Goal: Contribute content: Contribute content

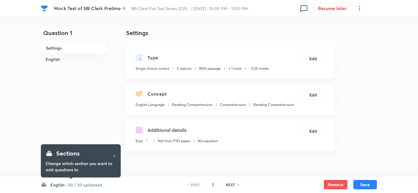
checkbox input "true"
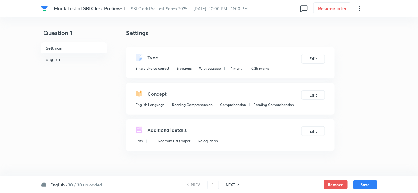
click at [80, 181] on h6 "30 / 30 uploaded" at bounding box center [85, 184] width 34 height 6
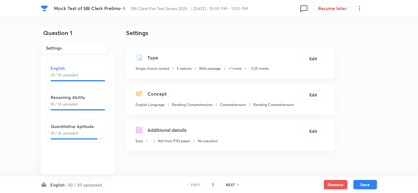
click at [73, 132] on p "30 / 35 uploaded" at bounding box center [78, 132] width 54 height 5
type input "66"
checkbox input "false"
checkbox input "true"
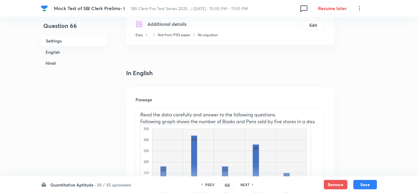
scroll to position [107, 0]
click at [229, 185] on input "66" at bounding box center [227, 184] width 11 height 10
type input "6"
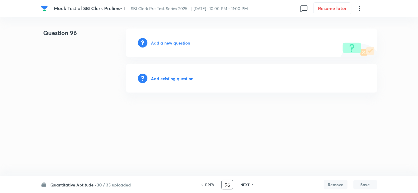
scroll to position [0, 0]
click at [209, 183] on h6 "PREV" at bounding box center [211, 184] width 9 height 5
type input "95"
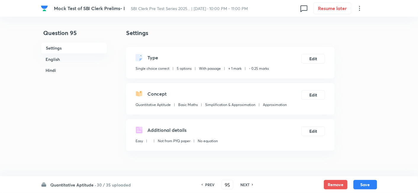
checkbox input "true"
click at [249, 185] on h6 "NEXT" at bounding box center [245, 184] width 9 height 5
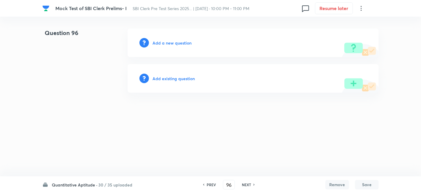
click at [208, 185] on h6 "PREV" at bounding box center [211, 184] width 9 height 5
type input "95"
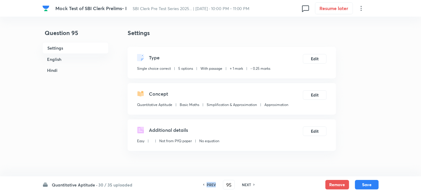
click at [208, 185] on h6 "PREV" at bounding box center [211, 184] width 9 height 5
checkbox input "true"
type input "94"
checkbox input "false"
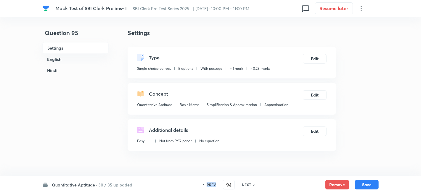
checkbox input "false"
checkbox input "true"
click at [208, 185] on h6 "PREV" at bounding box center [209, 184] width 9 height 5
type input "93"
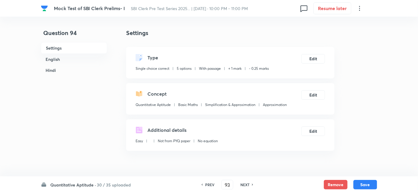
checkbox input "false"
checkbox input "true"
click at [208, 185] on h6 "PREV" at bounding box center [209, 184] width 9 height 5
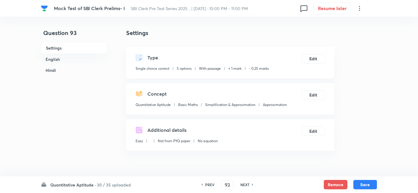
type input "92"
checkbox input "false"
checkbox input "true"
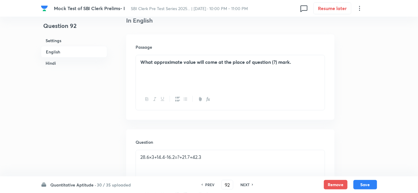
scroll to position [158, 0]
click at [208, 185] on h6 "PREV" at bounding box center [209, 184] width 9 height 5
type input "91"
checkbox input "false"
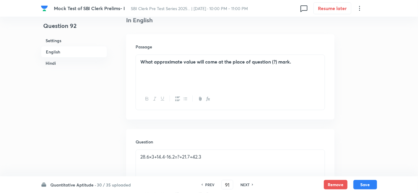
checkbox input "true"
click at [208, 185] on h6 "PREV" at bounding box center [209, 184] width 9 height 5
type input "90"
checkbox input "false"
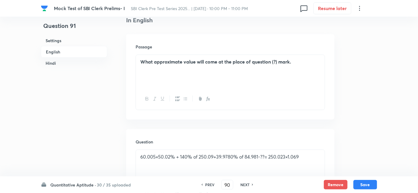
checkbox input "false"
checkbox input "true"
click at [208, 185] on h6 "PREV" at bounding box center [209, 184] width 9 height 5
type input "89"
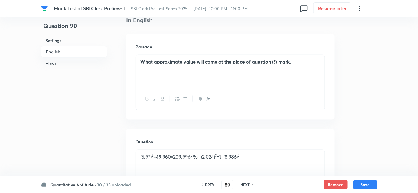
checkbox input "false"
checkbox input "true"
click at [208, 185] on h6 "PREV" at bounding box center [209, 184] width 9 height 5
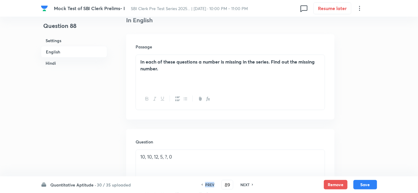
type input "88"
checkbox input "false"
checkbox input "true"
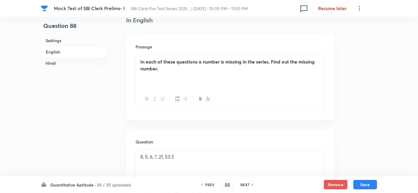
click at [208, 185] on h6 "PREV" at bounding box center [209, 184] width 9 height 5
type input "87"
checkbox input "false"
checkbox input "true"
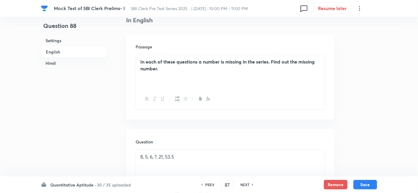
checkbox input "true"
click at [208, 185] on h6 "PREV" at bounding box center [209, 184] width 9 height 5
type input "86"
checkbox input "false"
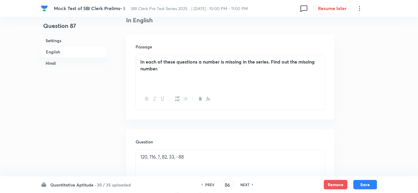
checkbox input "true"
click at [208, 185] on h6 "PREV" at bounding box center [209, 184] width 9 height 5
type input "85"
checkbox input "false"
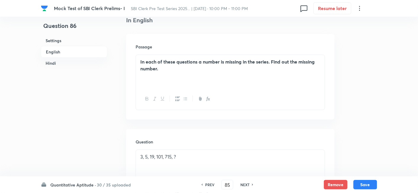
checkbox input "false"
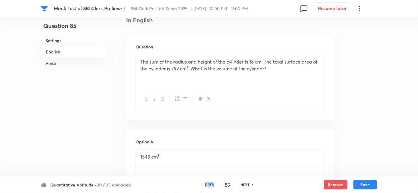
checkbox input "true"
click at [208, 185] on h6 "PREV" at bounding box center [209, 184] width 9 height 5
type input "84"
checkbox input "false"
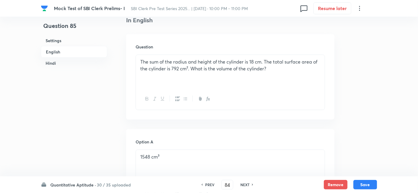
checkbox input "false"
checkbox input "true"
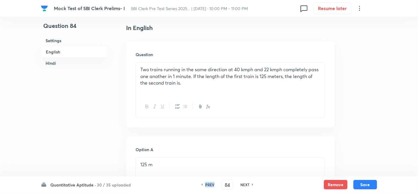
click at [208, 185] on h6 "PREV" at bounding box center [209, 184] width 9 height 5
type input "83"
checkbox input "false"
checkbox input "true"
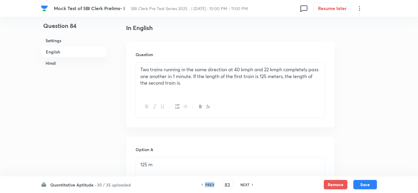
checkbox input "true"
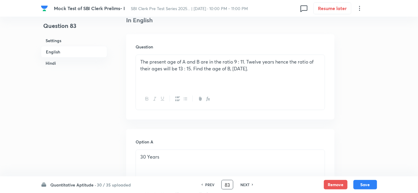
click at [230, 183] on input "83" at bounding box center [227, 184] width 11 height 10
type input "8"
type input "96"
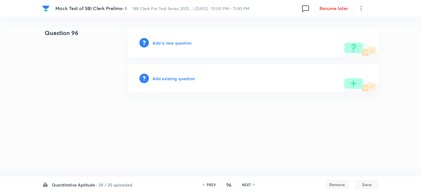
click at [179, 42] on h6 "Add a new question" at bounding box center [172, 43] width 39 height 6
click at [179, 42] on h6 "Choose a question type" at bounding box center [176, 43] width 46 height 6
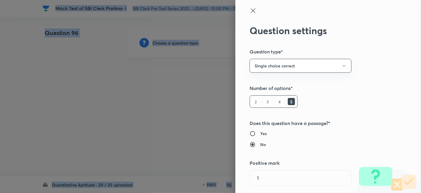
click at [179, 42] on div at bounding box center [210, 96] width 421 height 193
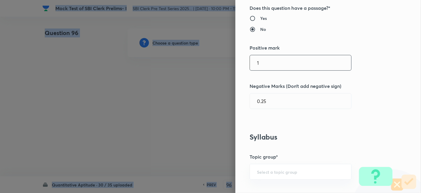
scroll to position [115, 0]
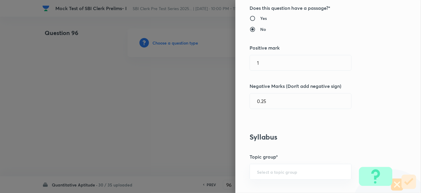
click at [260, 20] on h6 "Yes" at bounding box center [263, 18] width 7 height 6
click at [256, 20] on input "Yes" at bounding box center [255, 18] width 11 height 6
radio input "true"
radio input "false"
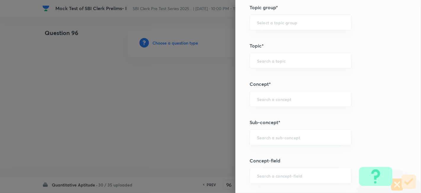
scroll to position [270, 0]
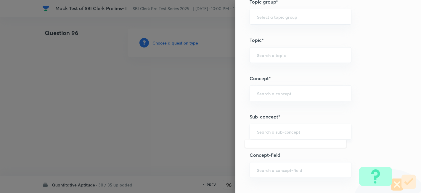
click at [288, 130] on input "text" at bounding box center [300, 132] width 87 height 6
type input "Quadratic Equation"
type input "Quantitative Aptitude"
type input "Basic Maths"
type input "Quadratic Equation"
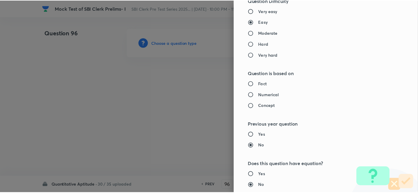
scroll to position [613, 0]
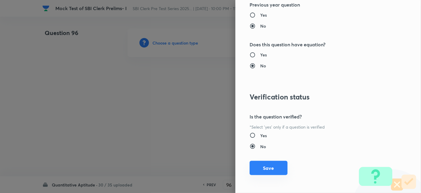
click at [267, 172] on button "Save" at bounding box center [269, 168] width 38 height 14
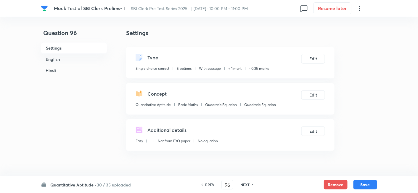
scroll to position [170, 0]
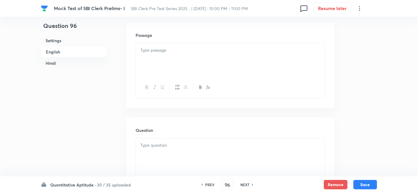
click at [187, 70] on div at bounding box center [230, 59] width 189 height 33
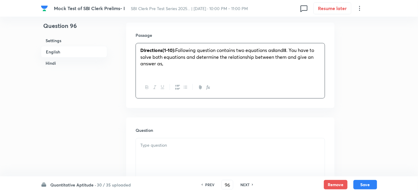
click at [167, 48] on strong "Directions(1-10):" at bounding box center [157, 50] width 35 height 6
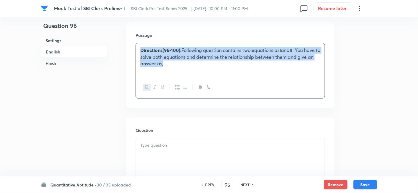
drag, startPoint x: 171, startPoint y: 65, endPoint x: 121, endPoint y: 33, distance: 59.1
copy p "Directions(96-100): Following question contains two equations as I and II . You…"
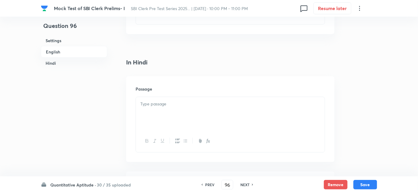
scroll to position [924, 0]
click at [162, 83] on p at bounding box center [230, 81] width 180 height 7
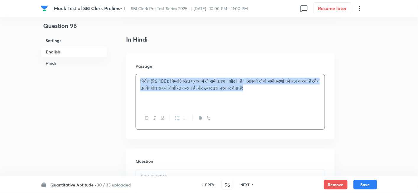
drag, startPoint x: 139, startPoint y: 79, endPoint x: 305, endPoint y: 102, distance: 168.3
click at [305, 102] on div "निर्देश (96-100): निम्नलिखित प्रश्न में दो समीकरण I और II हैं। आपको दोनों समीकर…" at bounding box center [230, 90] width 189 height 33
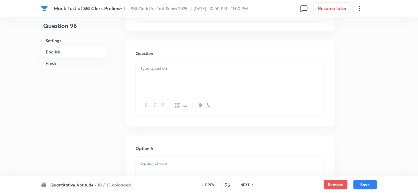
scroll to position [225, 0]
click at [195, 108] on div at bounding box center [230, 99] width 189 height 33
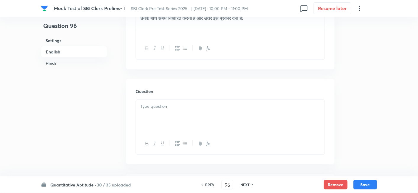
scroll to position [996, 0]
click at [195, 108] on div at bounding box center [230, 113] width 189 height 33
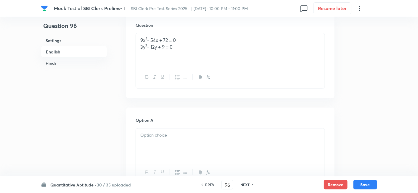
scroll to position [275, 0]
click at [169, 132] on p at bounding box center [230, 134] width 180 height 7
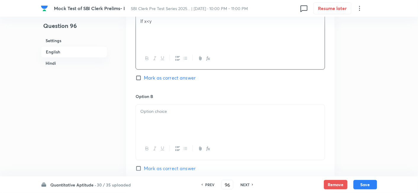
click at [170, 122] on div at bounding box center [230, 120] width 189 height 33
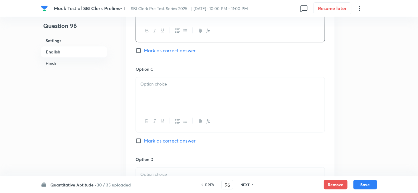
scroll to position [511, 0]
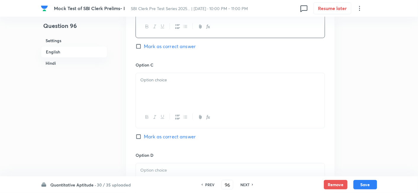
click at [142, 81] on p at bounding box center [230, 79] width 180 height 7
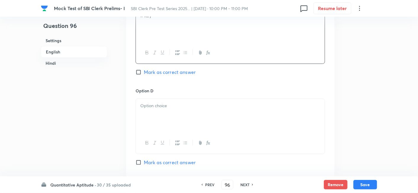
scroll to position [575, 0]
click at [189, 125] on div at bounding box center [230, 114] width 189 height 33
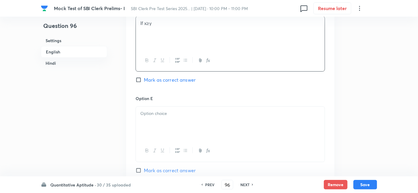
scroll to position [661, 0]
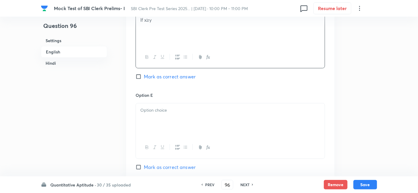
click at [163, 112] on p at bounding box center [230, 110] width 180 height 7
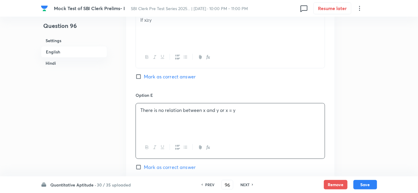
click at [176, 168] on span "Mark as correct answer" at bounding box center [170, 166] width 52 height 7
click at [144, 168] on input "Mark as correct answer" at bounding box center [140, 167] width 8 height 6
checkbox input "true"
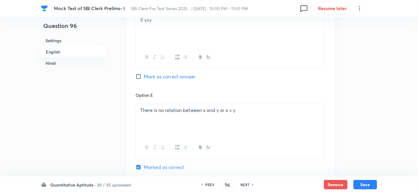
checkbox input "true"
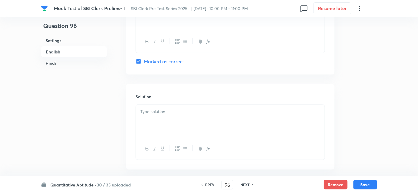
click at [203, 117] on div at bounding box center [230, 121] width 189 height 33
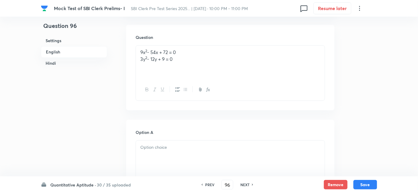
scroll to position [1064, 0]
click at [185, 155] on div at bounding box center [230, 154] width 189 height 33
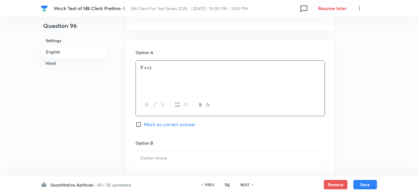
scroll to position [1147, 0]
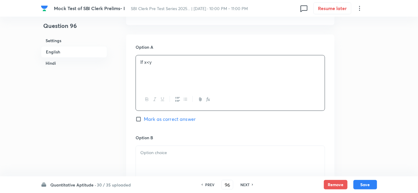
click at [186, 162] on div at bounding box center [230, 161] width 189 height 33
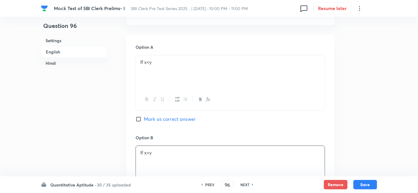
scroll to position [1273, 0]
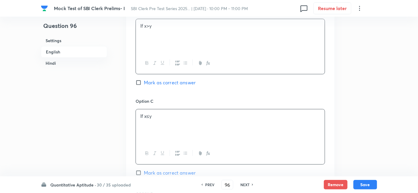
click at [192, 121] on div "If x≤y" at bounding box center [230, 125] width 189 height 33
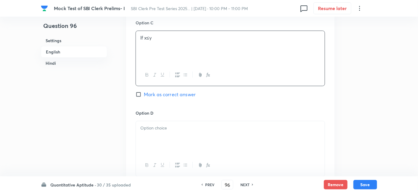
scroll to position [1362, 0]
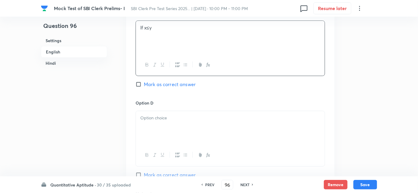
click at [172, 119] on p at bounding box center [230, 117] width 180 height 7
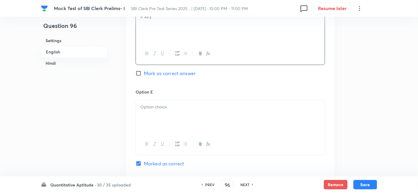
scroll to position [1464, 0]
click at [172, 99] on div at bounding box center [230, 115] width 189 height 33
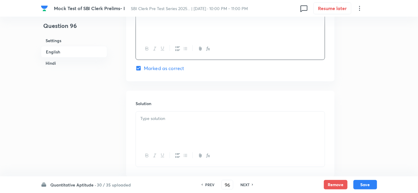
scroll to position [1559, 0]
click at [191, 130] on div at bounding box center [230, 127] width 189 height 33
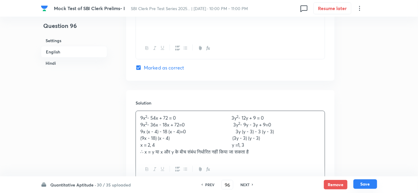
click at [361, 184] on button "Save" at bounding box center [366, 183] width 24 height 9
type input "97"
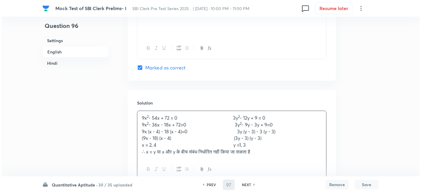
scroll to position [0, 0]
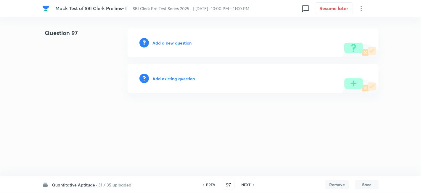
click at [181, 42] on h6 "Add a new question" at bounding box center [172, 43] width 39 height 6
click at [181, 42] on h6 "Choose a question type" at bounding box center [176, 43] width 46 height 6
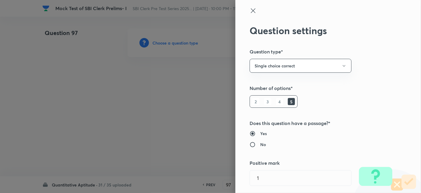
click at [181, 42] on div at bounding box center [210, 96] width 421 height 193
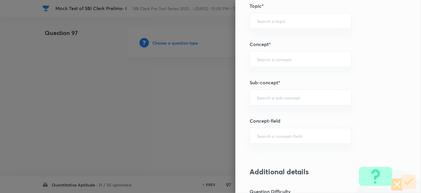
scroll to position [304, 0]
click at [276, 102] on div "​" at bounding box center [301, 97] width 102 height 16
click at [274, 111] on li "Quadratic Equation" at bounding box center [296, 112] width 102 height 11
type input "Quadratic Equation"
type input "Quantitative Aptitude"
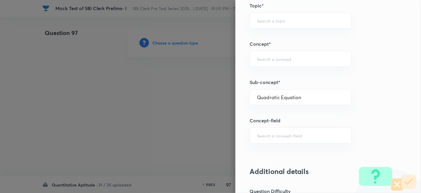
type input "Basic Maths"
type input "Quadratic Equation"
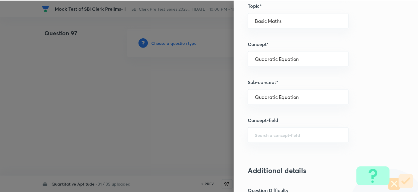
scroll to position [613, 0]
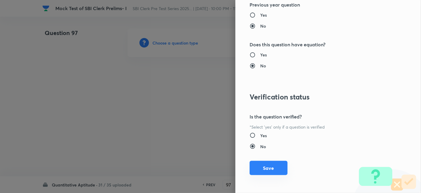
click at [275, 169] on button "Save" at bounding box center [269, 168] width 38 height 14
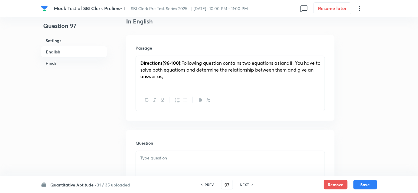
scroll to position [218, 0]
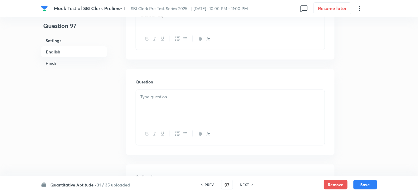
click at [196, 103] on div at bounding box center [230, 106] width 189 height 33
click at [145, 64] on div at bounding box center [230, 78] width 189 height 33
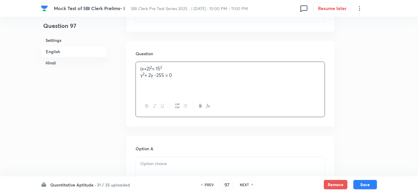
click at [176, 170] on div at bounding box center [230, 173] width 189 height 33
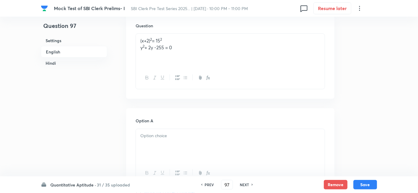
scroll to position [262, 0]
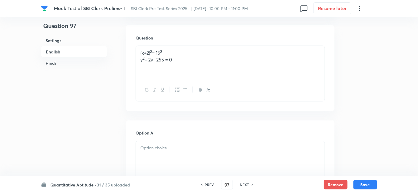
click at [167, 161] on div at bounding box center [230, 157] width 189 height 33
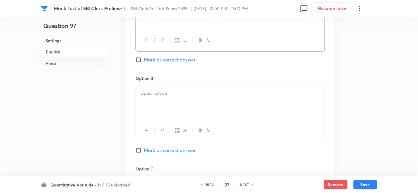
scroll to position [408, 0]
click at [180, 115] on div at bounding box center [230, 101] width 189 height 33
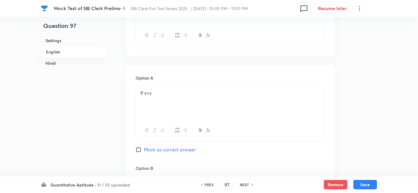
scroll to position [1112, 0]
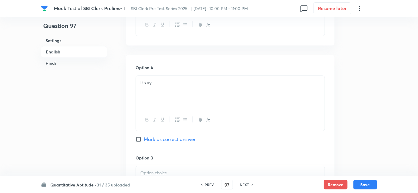
click at [177, 169] on p at bounding box center [230, 172] width 180 height 7
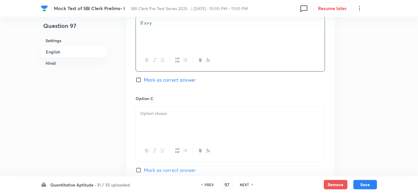
click at [199, 122] on div at bounding box center [230, 122] width 189 height 33
click at [177, 126] on div at bounding box center [230, 122] width 189 height 33
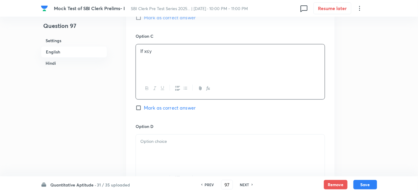
scroll to position [546, 0]
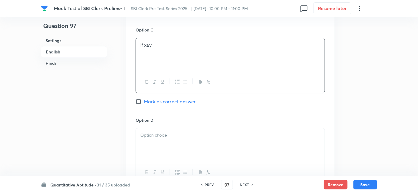
click at [169, 152] on div at bounding box center [230, 144] width 189 height 33
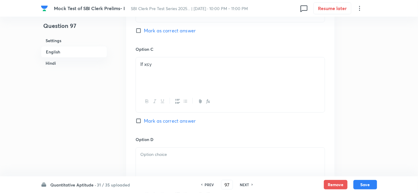
scroll to position [1323, 0]
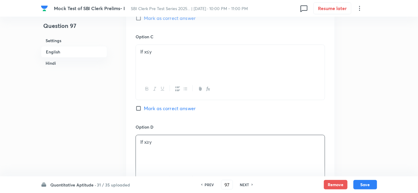
click at [163, 150] on div "If x≥y" at bounding box center [230, 151] width 189 height 33
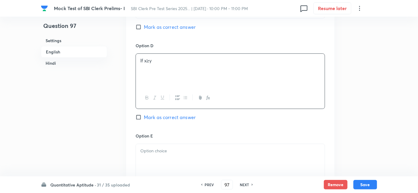
scroll to position [1406, 0]
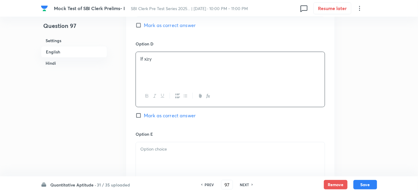
click at [191, 147] on p at bounding box center [230, 148] width 180 height 7
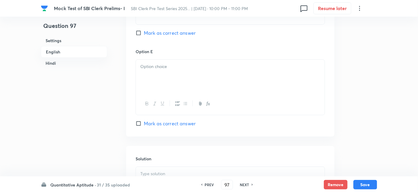
scroll to position [656, 0]
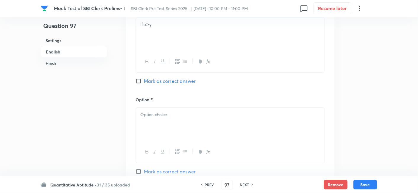
click at [190, 129] on div at bounding box center [230, 124] width 189 height 33
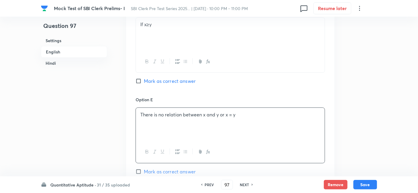
click at [183, 169] on span "Mark as correct answer" at bounding box center [170, 171] width 52 height 7
click at [144, 169] on input "Mark as correct answer" at bounding box center [140, 171] width 8 height 6
checkbox input "true"
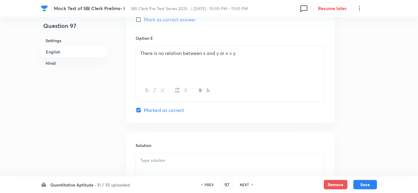
checkbox input "true"
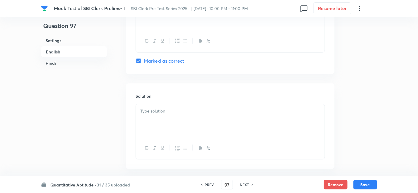
scroll to position [824, 0]
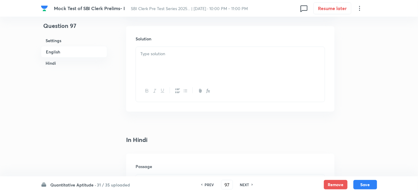
click at [223, 69] on div at bounding box center [230, 63] width 189 height 33
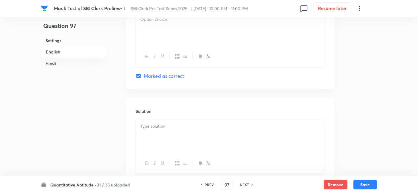
scroll to position [1524, 0]
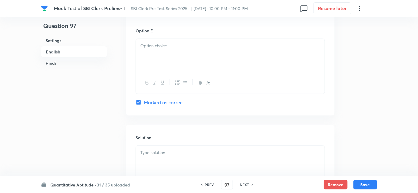
click at [197, 55] on div at bounding box center [230, 55] width 189 height 33
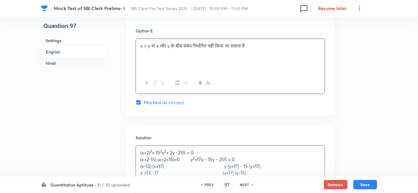
click at [226, 149] on p "(x+2) 2 = 15 2 y 2 + 2y -255 = 0" at bounding box center [230, 152] width 180 height 7
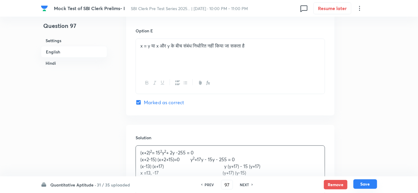
click at [367, 186] on button "Save" at bounding box center [366, 183] width 24 height 9
type input "98"
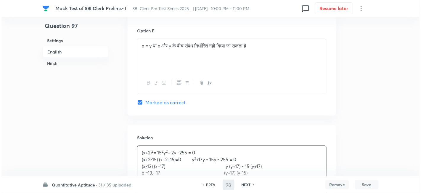
scroll to position [0, 0]
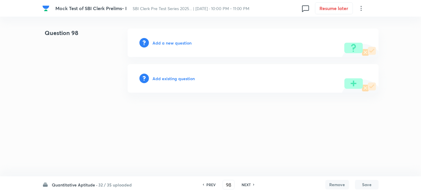
click at [179, 40] on h6 "Add a new question" at bounding box center [172, 43] width 39 height 6
click at [179, 40] on h6 "Choose a question type" at bounding box center [176, 43] width 46 height 6
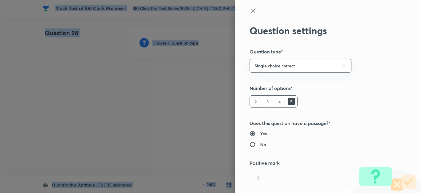
click at [179, 40] on div at bounding box center [210, 96] width 421 height 193
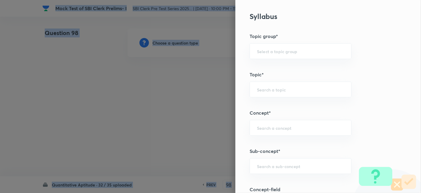
scroll to position [235, 0]
click at [286, 160] on div "​" at bounding box center [301, 166] width 102 height 16
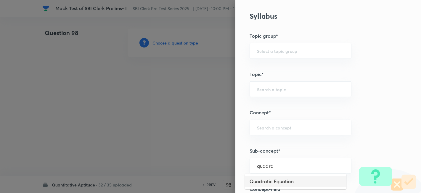
type input "quadra"
click at [282, 163] on input "q" at bounding box center [300, 166] width 87 height 6
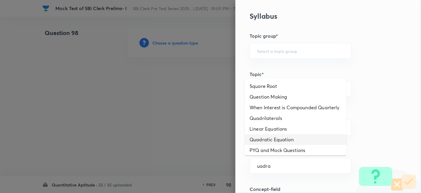
click at [282, 145] on li "Quadratic Equation" at bounding box center [296, 139] width 102 height 11
type input "Quadratic Equation"
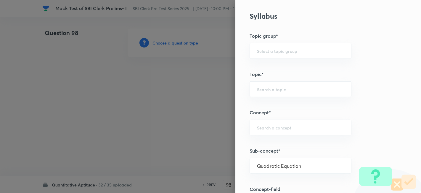
type input "Quantitative Aptitude"
type input "Basic Maths"
type input "Quadratic Equation"
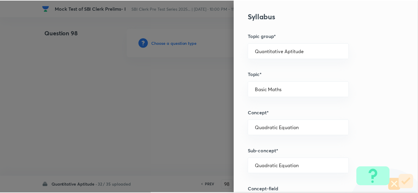
scroll to position [613, 0]
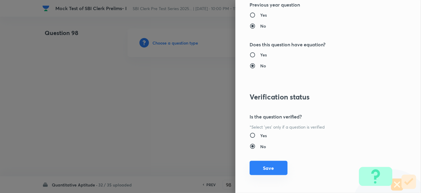
click at [269, 164] on button "Save" at bounding box center [269, 168] width 38 height 14
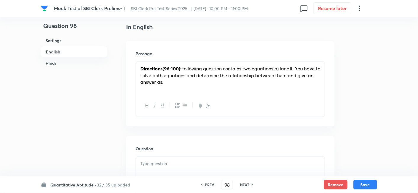
scroll to position [179, 0]
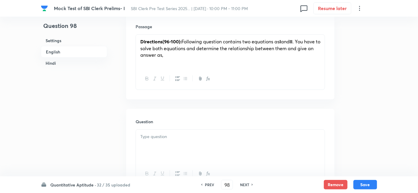
click at [159, 132] on div at bounding box center [230, 145] width 189 height 33
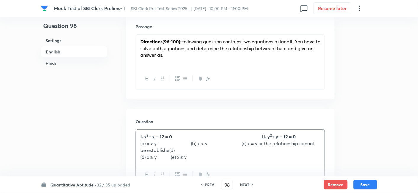
scroll to position [224, 0]
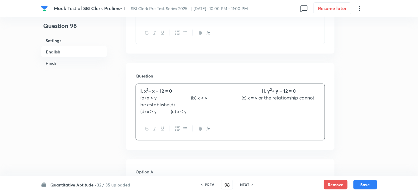
click at [192, 97] on p "(a) x > y (b) x < y (c) x = y or the relationship cannot be establishe(d)" at bounding box center [230, 100] width 180 height 13
click at [266, 91] on strong "– x – 12 = 0 II. y" at bounding box center [209, 90] width 122 height 6
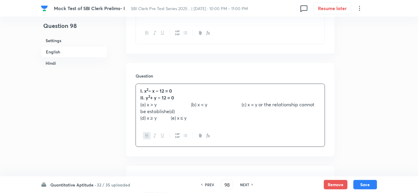
click at [194, 104] on p "(a) x > y (b) x < y (c) x = y or the relationship cannot be establishe(d)" at bounding box center [230, 107] width 180 height 13
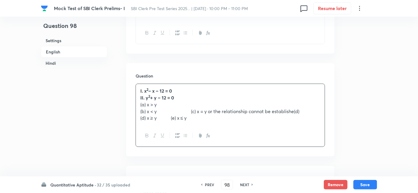
click at [194, 110] on p "(b) x < y (c) x = y or the relationship cannot be establishe(d)" at bounding box center [230, 111] width 180 height 7
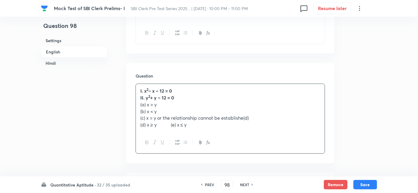
click at [170, 126] on p "(d) x ≥ y (e) x ≤ y" at bounding box center [230, 124] width 180 height 7
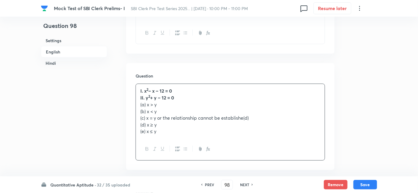
click at [252, 118] on p "(c) x = y or the relationship cannot be establishe(d)" at bounding box center [230, 117] width 180 height 7
drag, startPoint x: 136, startPoint y: 87, endPoint x: 207, endPoint y: 185, distance: 120.9
copy div "I. x 2 – x – 12 = 0 II. y 2 + y – 12 = 0 (a) x > y (b) x < y (c) x = y or the r…"
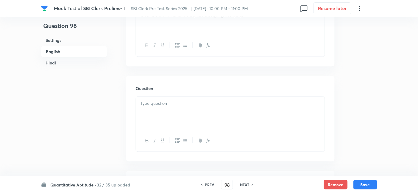
scroll to position [1060, 0]
click at [167, 64] on div at bounding box center [230, 71] width 189 height 33
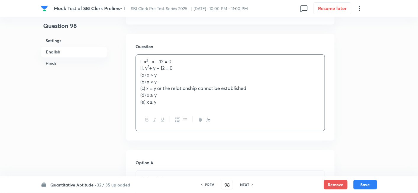
drag, startPoint x: 137, startPoint y: 76, endPoint x: 175, endPoint y: 111, distance: 52.0
click at [175, 111] on div "I. x 2 – x – 12 = 0 II. y 2 + y – 12 = 0 (a) x > y (b) x < y (c) x = y or the r…" at bounding box center [231, 92] width 190 height 76
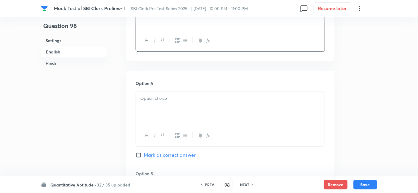
scroll to position [1118, 0]
click at [175, 111] on div at bounding box center [230, 107] width 189 height 33
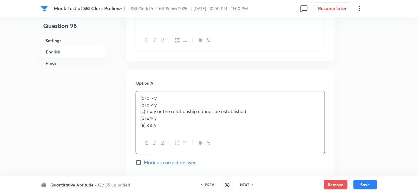
drag, startPoint x: 140, startPoint y: 103, endPoint x: 190, endPoint y: 144, distance: 64.1
click at [190, 144] on div "(a) x > y (b) x < y (c) x = y or the relationship cannot be established (d) x ≥…" at bounding box center [231, 122] width 190 height 63
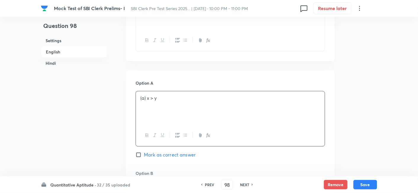
scroll to position [1187, 0]
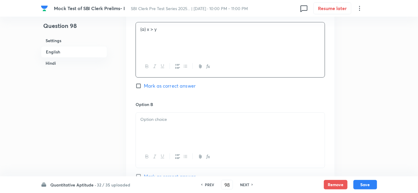
click at [142, 112] on div at bounding box center [230, 128] width 189 height 33
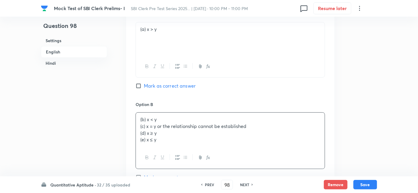
drag, startPoint x: 141, startPoint y: 126, endPoint x: 199, endPoint y: 171, distance: 74.3
click at [199, 171] on div "Option B (b) x < y (c) x = y or the relationship cannot be established (d) x ≥ …" at bounding box center [231, 146] width 190 height 91
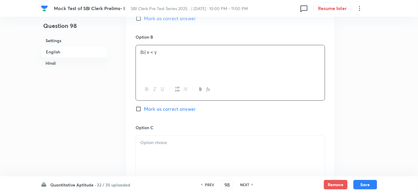
click at [160, 152] on div at bounding box center [230, 151] width 189 height 33
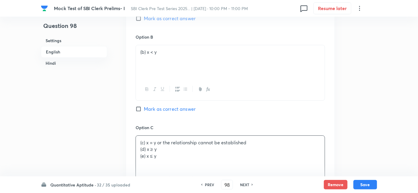
drag, startPoint x: 138, startPoint y: 146, endPoint x: 204, endPoint y: 180, distance: 74.7
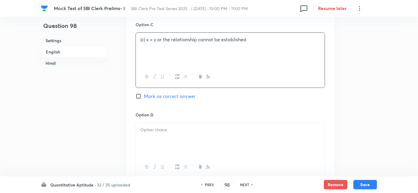
click at [159, 129] on p at bounding box center [230, 129] width 180 height 7
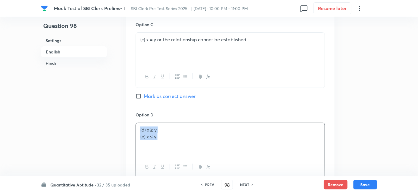
drag, startPoint x: 136, startPoint y: 133, endPoint x: 211, endPoint y: 165, distance: 81.6
click at [211, 165] on div "(d) x ≥ y (e) x ≤ y" at bounding box center [231, 149] width 190 height 55
click at [140, 137] on div "(d) x ≥ y (e) x ≤ y" at bounding box center [230, 139] width 189 height 33
drag, startPoint x: 140, startPoint y: 137, endPoint x: 217, endPoint y: 151, distance: 78.0
click at [217, 151] on div "(d) x ≥ y (e) x ≤ y" at bounding box center [230, 139] width 189 height 33
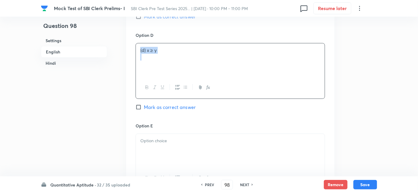
scroll to position [1440, 0]
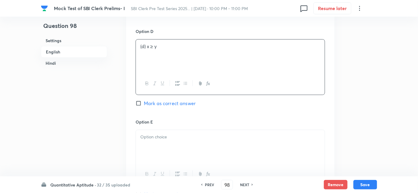
click at [217, 151] on div at bounding box center [230, 146] width 189 height 33
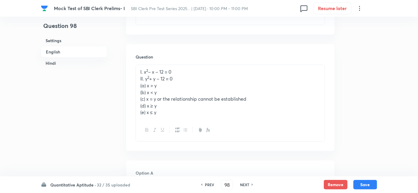
scroll to position [244, 0]
drag, startPoint x: 139, startPoint y: 85, endPoint x: 193, endPoint y: 132, distance: 71.8
click at [193, 132] on div "I. x 2 – x – 12 = 0 II. y 2 + y – 12 = 0 (a) x > y (b) x < y (c) x = y or the r…" at bounding box center [231, 101] width 190 height 76
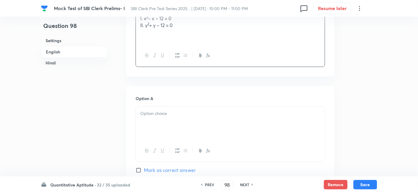
scroll to position [297, 0]
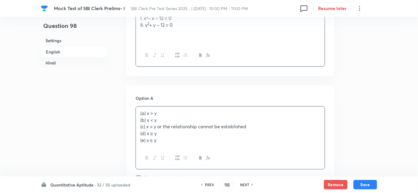
click at [148, 116] on div "(a) x > y (b) x < y (c) x = y or the relationship cannot be established (d) x ≥…" at bounding box center [230, 126] width 189 height 41
drag, startPoint x: 139, startPoint y: 119, endPoint x: 190, endPoint y: 158, distance: 64.5
click at [190, 158] on div "(a) x > y (b) x < y (c) x = y or the relationship cannot be established (d) x ≥…" at bounding box center [231, 137] width 190 height 63
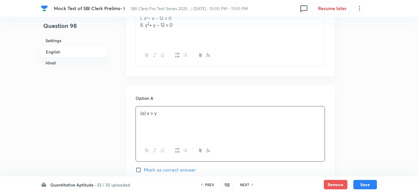
scroll to position [354, 0]
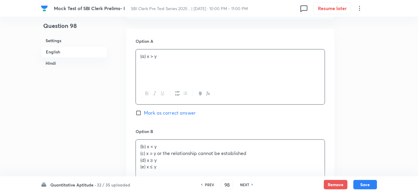
click at [151, 154] on div "(b) x < y (c) x = y or the relationship cannot be established (d) x ≥ y (e) x ≤…" at bounding box center [230, 156] width 189 height 34
drag, startPoint x: 141, startPoint y: 154, endPoint x: 199, endPoint y: 188, distance: 66.9
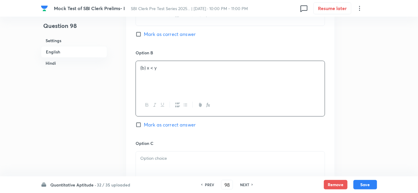
scroll to position [438, 0]
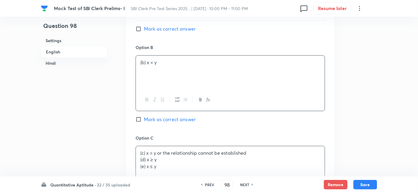
click at [160, 164] on div "(c) x = y or the relationship cannot be established (d) x ≥ y (e) x ≤ y" at bounding box center [230, 162] width 189 height 33
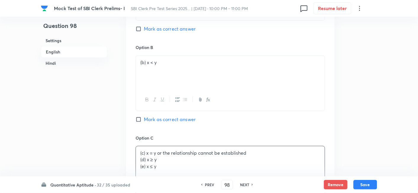
click at [138, 160] on div "Option A (a) x > y Mark as correct answer Option B (b) x < y Mark as correct an…" at bounding box center [230, 174] width 209 height 458
drag, startPoint x: 138, startPoint y: 160, endPoint x: 186, endPoint y: 172, distance: 49.6
click at [186, 172] on div "(c) x = y or the relationship cannot be established (d) x ≥ y (e) x ≤ y" at bounding box center [230, 162] width 189 height 33
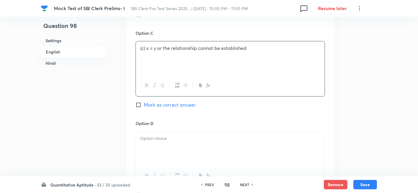
scroll to position [546, 0]
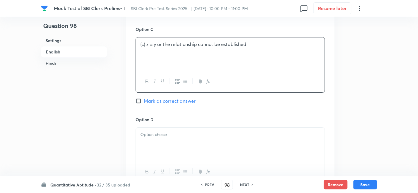
click at [155, 147] on div at bounding box center [230, 143] width 189 height 33
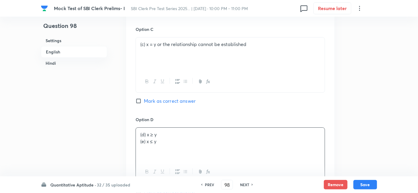
drag, startPoint x: 142, startPoint y: 142, endPoint x: 195, endPoint y: 156, distance: 55.0
click at [195, 156] on div "(d) x ≥ y (e) x ≤ y" at bounding box center [230, 143] width 189 height 33
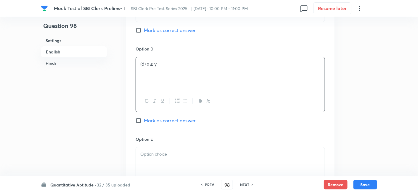
click at [195, 156] on p at bounding box center [230, 153] width 180 height 7
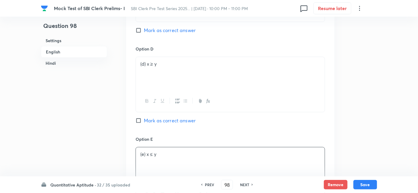
scroll to position [736, 0]
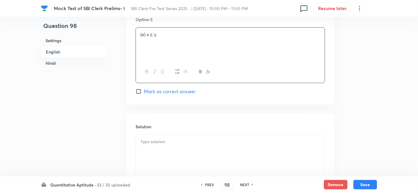
click at [176, 142] on p at bounding box center [230, 141] width 180 height 7
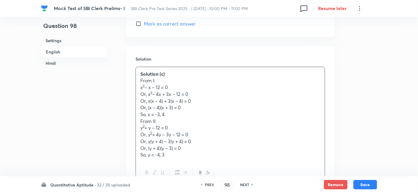
scroll to position [804, 0]
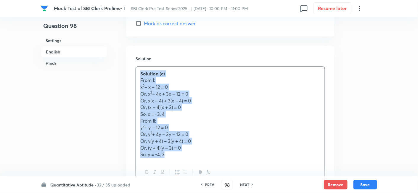
drag, startPoint x: 139, startPoint y: 72, endPoint x: 198, endPoint y: 158, distance: 104.8
click at [198, 158] on div "Solution (c) From I: x 2 – x – 12 = 0 Or, x 2 – 4x + 3x – 12 = 0 Or, x(x – 4) +…" at bounding box center [230, 114] width 189 height 94
copy div "Solution (c) From I: x 2 – x – 12 = 0 Or, x 2 – 4x + 3x – 12 = 0 Or, x(x – 4) +…"
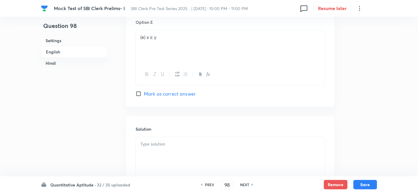
scroll to position [1639, 0]
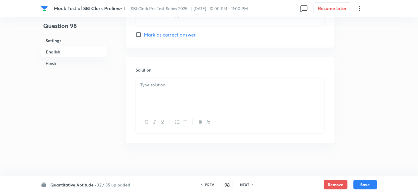
paste div
click at [188, 95] on div at bounding box center [230, 94] width 189 height 33
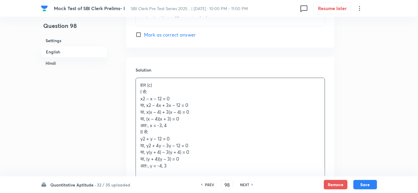
click at [143, 97] on p "x2 – x – 12 = 0" at bounding box center [230, 98] width 180 height 7
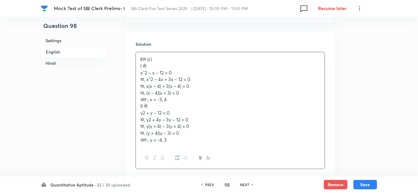
scroll to position [1670, 0]
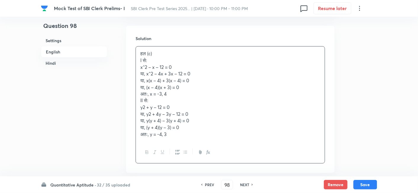
click at [143, 105] on p "y2 + y – 12 = 0" at bounding box center [230, 107] width 180 height 7
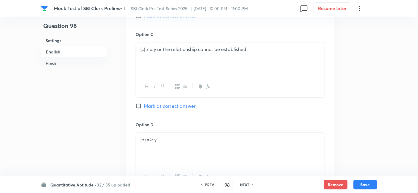
scroll to position [1387, 0]
click at [143, 105] on input "Mark as correct answer" at bounding box center [140, 106] width 8 height 6
checkbox input "true"
click at [370, 186] on button "Save" at bounding box center [366, 183] width 24 height 9
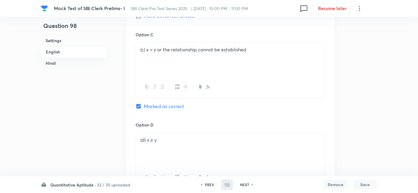
type input "99"
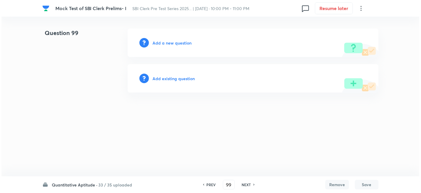
scroll to position [0, 0]
click at [185, 41] on h6 "Add a new question" at bounding box center [172, 43] width 39 height 6
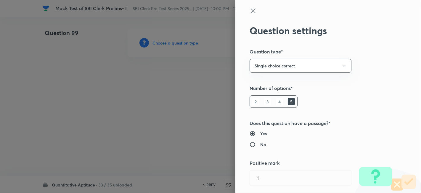
click at [185, 41] on div at bounding box center [210, 96] width 421 height 193
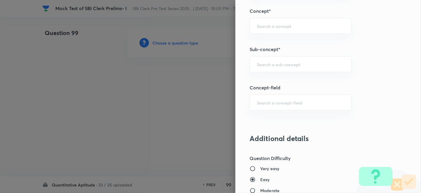
scroll to position [334, 0]
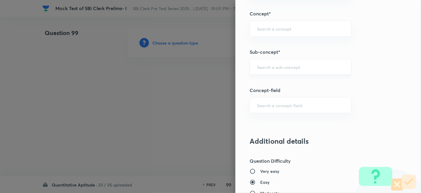
click at [289, 70] on div "​" at bounding box center [301, 67] width 102 height 16
click at [286, 78] on li "Quadratic Equation" at bounding box center [296, 82] width 102 height 11
type input "Quadratic Equation"
type input "Quantitative Aptitude"
type input "Basic Maths"
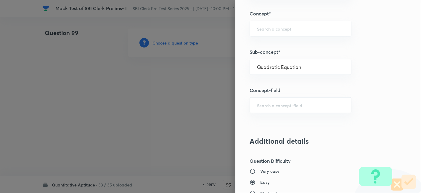
type input "Quadratic Equation"
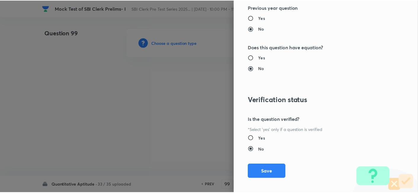
scroll to position [613, 0]
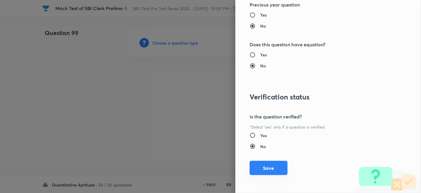
click at [273, 169] on button "Save" at bounding box center [269, 168] width 38 height 14
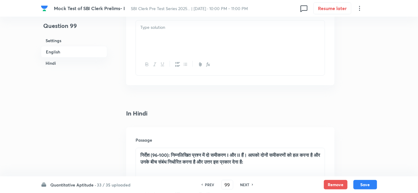
scroll to position [850, 0]
click at [160, 24] on p at bounding box center [230, 27] width 180 height 7
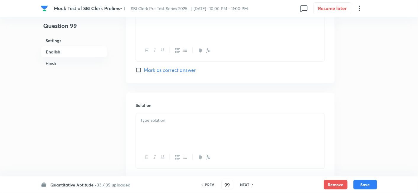
scroll to position [1639, 0]
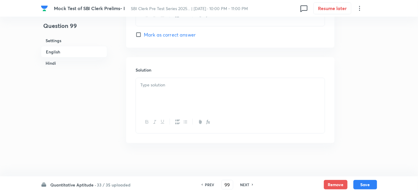
click at [167, 97] on div at bounding box center [230, 94] width 189 height 33
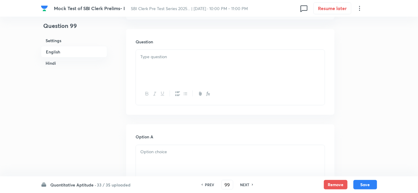
scroll to position [190, 0]
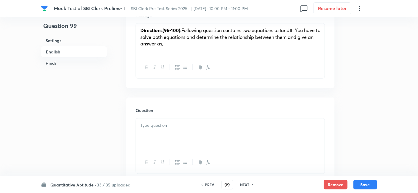
click at [210, 137] on div at bounding box center [230, 134] width 189 height 33
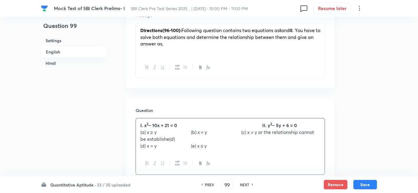
click at [266, 125] on strong "– 10x + 21 = 0 II. y" at bounding box center [209, 125] width 122 height 6
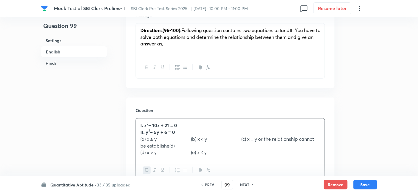
click at [193, 140] on p "(a) x ≥ y (b) x < y (c) x = y or the relationship cannot be establishe(d)" at bounding box center [230, 141] width 180 height 13
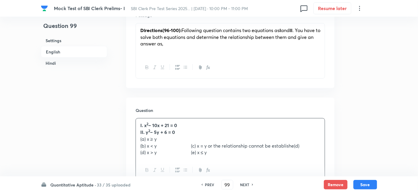
click at [195, 144] on p "(b) x < y (c) x = y or the relationship cannot be establishe(d)" at bounding box center [230, 145] width 180 height 7
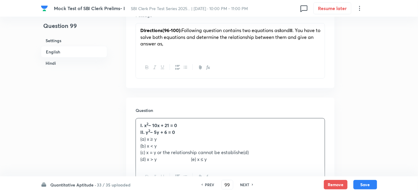
click at [194, 157] on p "(d) x > y (e) x ≤ y" at bounding box center [230, 159] width 180 height 7
click at [251, 151] on p "(c) x = y or the relationship cannot be establishe(d)" at bounding box center [230, 152] width 180 height 7
drag, startPoint x: 139, startPoint y: 124, endPoint x: 178, endPoint y: 174, distance: 63.3
click at [178, 174] on div "I. x 2 – 10x + 21 = 0 II. y 2 – 5y + 6 = 0 (a) x ≥ y (b) x < y (c) x = y or the…" at bounding box center [231, 156] width 190 height 76
copy div "I. x 2 – 10x + 21 = 0 II. y 2 – 5y + 6 = 0 (a) x ≥ y (b) x < y (c) x = y or the…"
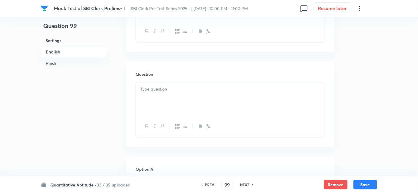
scroll to position [1095, 0]
click at [153, 89] on p at bounding box center [230, 87] width 180 height 7
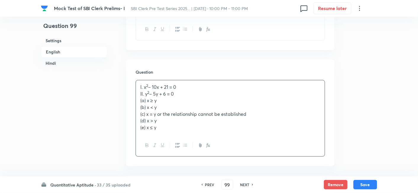
scroll to position [1142, 0]
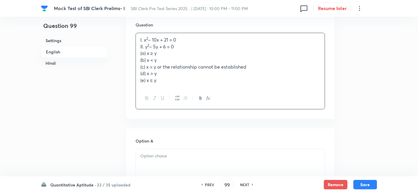
drag, startPoint x: 137, startPoint y: 53, endPoint x: 184, endPoint y: 101, distance: 66.6
click at [184, 101] on div "I. x 2 – 10x + 21 = 0 II. y 2 – 5y + 6 = 0 (a) x ≥ y (b) x < y (c) x = y or the…" at bounding box center [231, 71] width 190 height 76
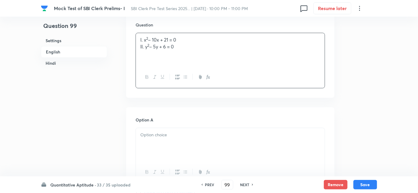
scroll to position [1193, 0]
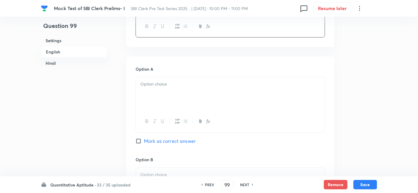
click at [160, 92] on div at bounding box center [230, 93] width 189 height 33
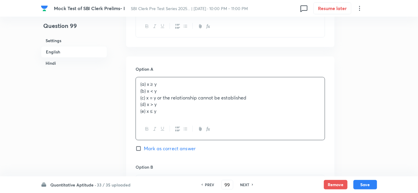
drag, startPoint x: 138, startPoint y: 90, endPoint x: 187, endPoint y: 131, distance: 64.1
click at [187, 131] on div "(a) x ≥ y (b) x < y (c) x = y or the relationship cannot be established (d) x >…" at bounding box center [231, 108] width 190 height 63
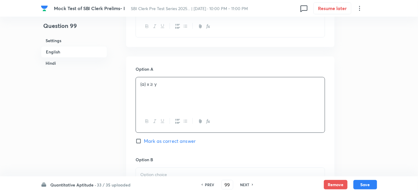
scroll to position [1260, 0]
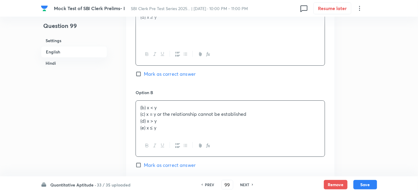
click at [161, 123] on div "(b) x < y (c) x = y or the relationship cannot be established (d) x > y (e) x ≤…" at bounding box center [230, 117] width 189 height 34
drag, startPoint x: 137, startPoint y: 113, endPoint x: 198, endPoint y: 164, distance: 80.1
click at [198, 164] on div "Option B (b) x < y (c) x = y or the relationship cannot be established (d) x > …" at bounding box center [231, 134] width 190 height 91
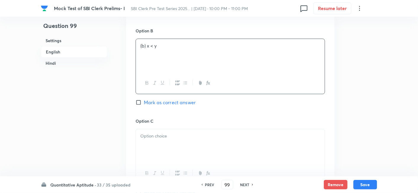
scroll to position [1324, 0]
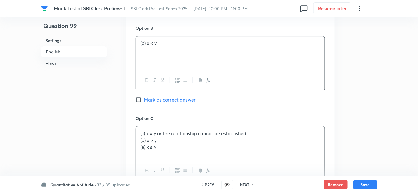
click at [159, 140] on div "(c) x = y or the relationship cannot be established (d) x > y (e) x ≤ y" at bounding box center [230, 142] width 189 height 33
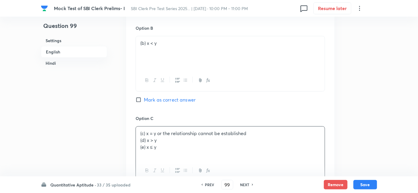
drag, startPoint x: 137, startPoint y: 138, endPoint x: 187, endPoint y: 160, distance: 54.0
click at [187, 160] on div "(c) x = y or the relationship cannot be established (d) x > y (e) x ≤ y" at bounding box center [231, 153] width 190 height 55
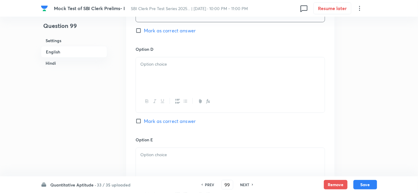
scroll to position [1490, 0]
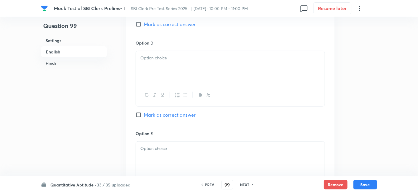
click at [163, 79] on div at bounding box center [230, 67] width 189 height 33
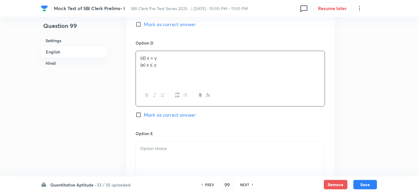
drag, startPoint x: 138, startPoint y: 66, endPoint x: 212, endPoint y: 82, distance: 75.8
click at [212, 82] on div "(d) x > y (e) x ≤ y" at bounding box center [230, 67] width 189 height 33
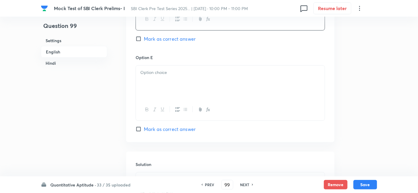
click at [212, 82] on div at bounding box center [230, 81] width 189 height 33
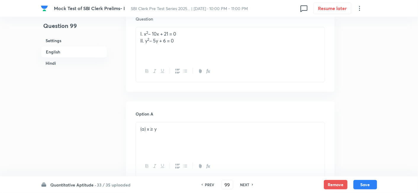
scroll to position [1196, 0]
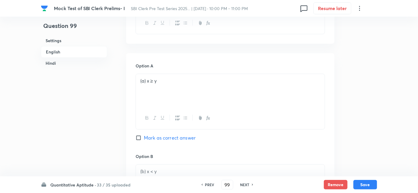
click at [193, 134] on span "Mark as correct answer" at bounding box center [170, 137] width 52 height 7
click at [144, 134] on input "Mark as correct answer" at bounding box center [140, 137] width 8 height 6
checkbox input "true"
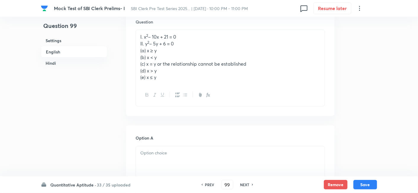
scroll to position [278, 0]
drag, startPoint x: 138, startPoint y: 54, endPoint x: 183, endPoint y: 105, distance: 68.6
click at [183, 105] on div "I. x 2 – 10x + 21 = 0 II. y 2 – 5y + 6 = 0 (a) x ≥ y (b) x < y (c) x = y or the…" at bounding box center [231, 68] width 190 height 76
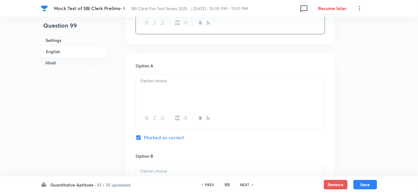
scroll to position [329, 0]
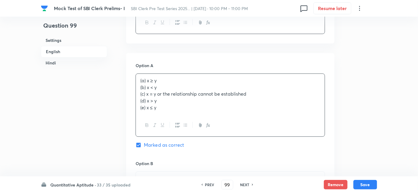
click at [157, 88] on div "(a) x ≥ y (b) x < y (c) x = y or the relationship cannot be established (d) x >…" at bounding box center [230, 94] width 189 height 41
drag, startPoint x: 140, startPoint y: 88, endPoint x: 183, endPoint y: 138, distance: 66.3
click at [183, 138] on div "Option A (a) x ≥ y (b) x < y (c) x = y or the relationship cannot be establishe…" at bounding box center [231, 111] width 190 height 98
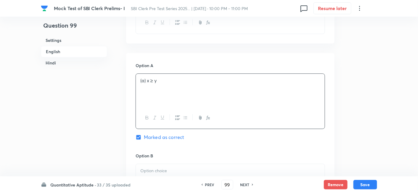
scroll to position [400, 0]
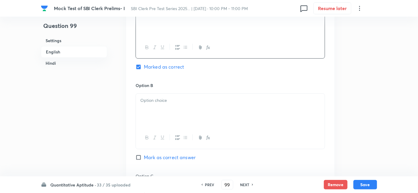
click at [142, 95] on div at bounding box center [230, 109] width 189 height 33
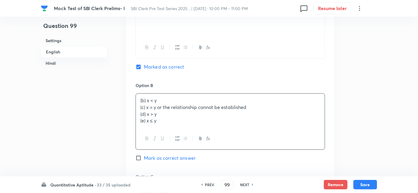
drag, startPoint x: 140, startPoint y: 110, endPoint x: 198, endPoint y: 172, distance: 84.7
click at [198, 172] on div "Option B (b) x < y (c) x = y or the relationship cannot be established (d) x > …" at bounding box center [231, 127] width 190 height 91
drag, startPoint x: 139, startPoint y: 106, endPoint x: 195, endPoint y: 149, distance: 71.0
click at [195, 149] on div "Option B (b) x < y (c) x = y or the relationship cannot be established (d) x > …" at bounding box center [231, 127] width 190 height 91
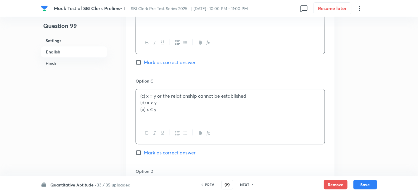
click at [153, 106] on div "(c) x = y or the relationship cannot be established (d) x > y (e) x ≤ y" at bounding box center [230, 105] width 189 height 33
drag, startPoint x: 140, startPoint y: 103, endPoint x: 186, endPoint y: 129, distance: 53.2
click at [186, 129] on div "(c) x = y or the relationship cannot be established (d) x > y (e) x ≤ y" at bounding box center [231, 116] width 190 height 55
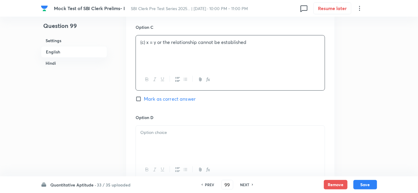
click at [186, 129] on p at bounding box center [230, 132] width 180 height 7
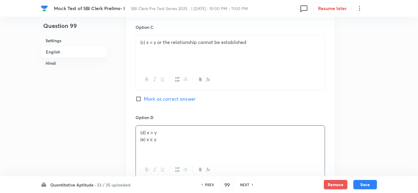
drag, startPoint x: 137, startPoint y: 139, endPoint x: 209, endPoint y: 159, distance: 74.5
click at [209, 159] on div "(d) x > y (e) x ≤ y" at bounding box center [231, 152] width 190 height 55
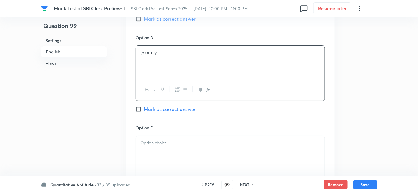
click at [177, 148] on div at bounding box center [230, 152] width 189 height 33
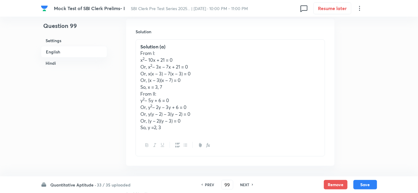
scroll to position [832, 0]
click at [365, 183] on button "Save" at bounding box center [366, 183] width 24 height 9
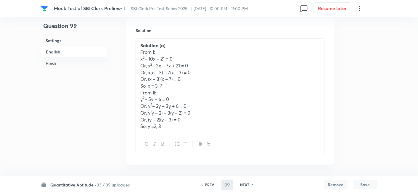
type input "100"
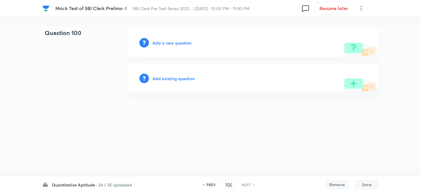
click at [184, 44] on h6 "Add a new question" at bounding box center [172, 43] width 39 height 6
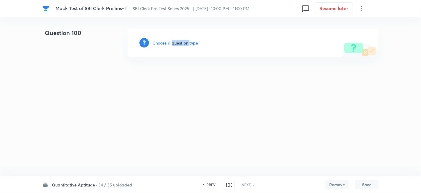
click at [184, 44] on h6 "Choose a question type" at bounding box center [176, 43] width 46 height 6
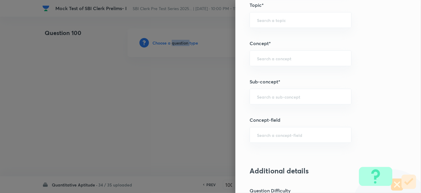
scroll to position [295, 0]
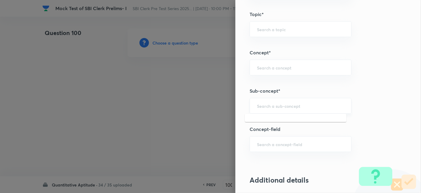
click at [289, 107] on input "text" at bounding box center [300, 106] width 87 height 6
click at [289, 125] on li "Quadratic Equation" at bounding box center [296, 121] width 102 height 11
type input "Quadratic Equation"
type input "Quantitative Aptitude"
type input "Basic Maths"
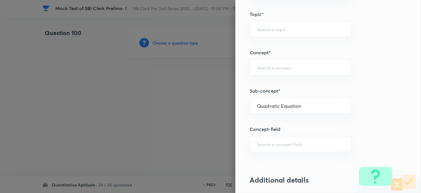
type input "Quadratic Equation"
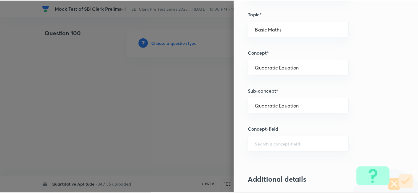
scroll to position [613, 0]
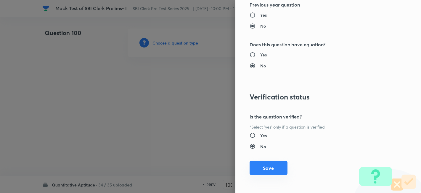
click at [277, 172] on button "Save" at bounding box center [269, 168] width 38 height 14
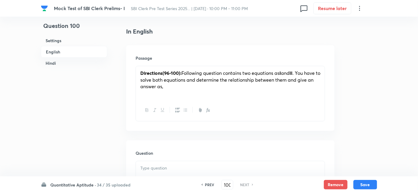
scroll to position [191, 0]
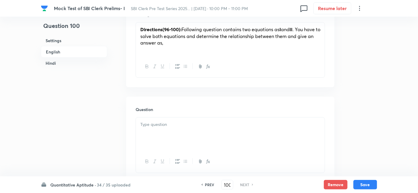
click at [201, 132] on div at bounding box center [230, 133] width 189 height 33
paste div
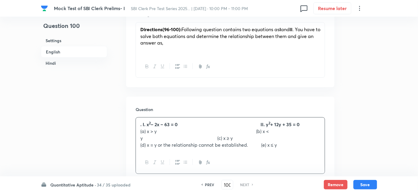
click at [142, 124] on strong ". I. x" at bounding box center [144, 124] width 9 height 6
click at [261, 123] on strong "– 2x – 63 = 0 II. y" at bounding box center [207, 124] width 118 height 6
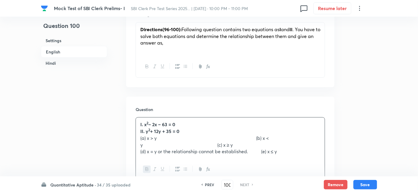
click at [140, 147] on div "I. x 2 – 2x – 63 = 0 ﻿ II. y 2 + 12y + 35 = 0 (a) x > y (b) x < y (c) x ≥ y (d)…" at bounding box center [230, 137] width 189 height 41
click at [265, 138] on p "(a) x > y (b) x < y (c) x ≥ y" at bounding box center [230, 140] width 180 height 13
click at [236, 142] on p "(b) x < y (c) x ≥ y" at bounding box center [230, 144] width 180 height 7
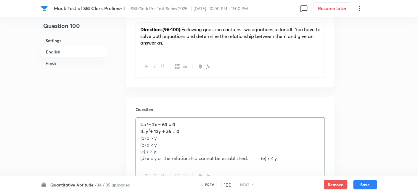
click at [262, 158] on p "(d) x = y or the relationship cannot be established. (e) x ≤ y" at bounding box center [230, 158] width 180 height 7
drag, startPoint x: 135, startPoint y: 123, endPoint x: 139, endPoint y: 123, distance: 3.6
click at [139, 123] on div "Question I. x 2 – 2x – 63 = 0 II. y 2 + 12y + 35 = 0 (a) x > y (b) x < y (c) x …" at bounding box center [230, 150] width 209 height 106
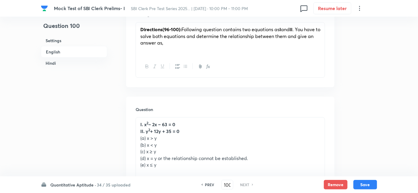
drag, startPoint x: 139, startPoint y: 123, endPoint x: 177, endPoint y: 169, distance: 59.7
click at [177, 169] on div "I. x 2 – 2x – 63 = 0 II. y 2 + 12y + 35 = 0 (a) x > y (b) x < y (c) x ≥ y (d) x…" at bounding box center [230, 144] width 189 height 54
drag, startPoint x: 177, startPoint y: 169, endPoint x: 126, endPoint y: 116, distance: 73.5
click at [126, 116] on div "Question I. x 2 – 2x – 63 = 0 II. y 2 + 12y + 35 = 0 (a) x > y (b) x < y (c) x …" at bounding box center [230, 150] width 209 height 106
copy div "I. x 2 – 2x – 63 = 0 II. y 2 + 12y + 35 = 0 (a) x > y (b) x < y (c) x ≥ y (d) x…"
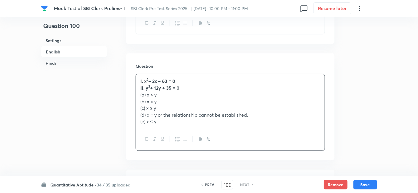
scroll to position [234, 0]
copy div "I. x 2 – 2x – 63 = 0 II. y 2 + 12y + 35 = 0 (a) x > y (b) x < y (c) x ≥ y (d) x…"
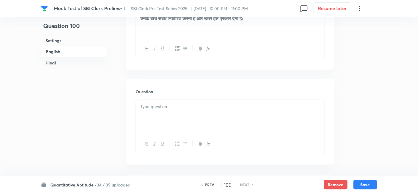
scroll to position [1025, 0]
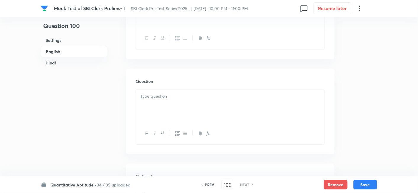
click at [162, 108] on div at bounding box center [230, 105] width 189 height 33
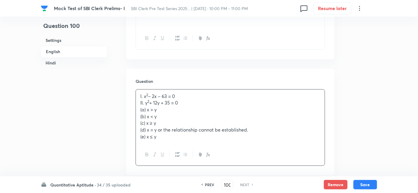
scroll to position [1056, 0]
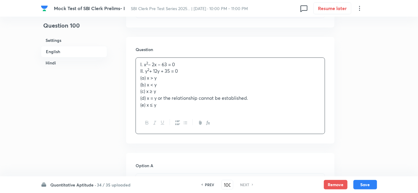
drag, startPoint x: 140, startPoint y: 79, endPoint x: 192, endPoint y: 116, distance: 63.9
click at [192, 116] on div "I. x 2 – 2x – 63 = 0 II. y 2 + 12y + 35 = 0 (a) x > y (b) x < y (c) x ≥ y (d) x…" at bounding box center [231, 95] width 190 height 76
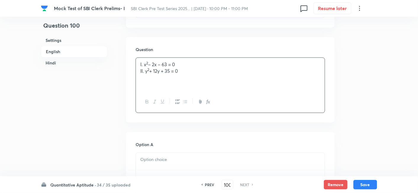
scroll to position [1119, 0]
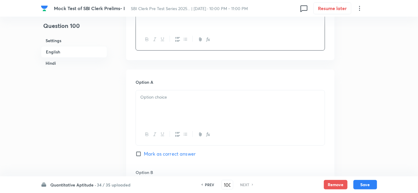
click at [192, 116] on div at bounding box center [230, 106] width 189 height 33
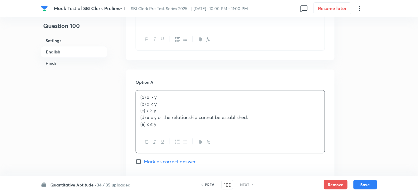
drag, startPoint x: 137, startPoint y: 102, endPoint x: 195, endPoint y: 139, distance: 69.0
click at [195, 139] on div "(a) x > y (b) x < y (c) x ≥ y (d) x = y or the relationship cannot be establish…" at bounding box center [231, 121] width 190 height 63
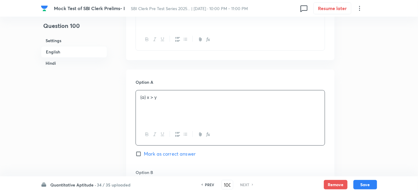
scroll to position [1196, 0]
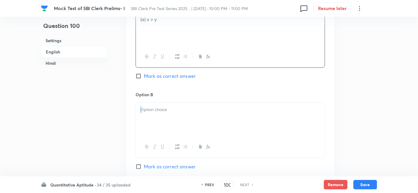
drag, startPoint x: 195, startPoint y: 139, endPoint x: 165, endPoint y: 112, distance: 40.0
click at [165, 112] on div at bounding box center [231, 129] width 190 height 55
click at [165, 112] on div at bounding box center [230, 118] width 189 height 33
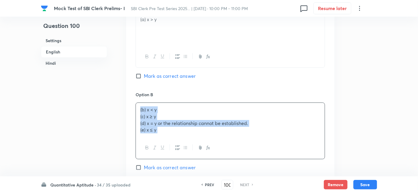
drag, startPoint x: 140, startPoint y: 116, endPoint x: 192, endPoint y: 145, distance: 60.0
click at [192, 145] on div "(b) x < y (c) x ≥ y (d) x = y or the relationship cannot be established. (e) x …" at bounding box center [231, 130] width 190 height 56
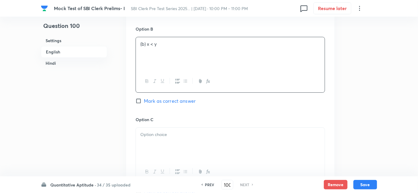
scroll to position [1265, 0]
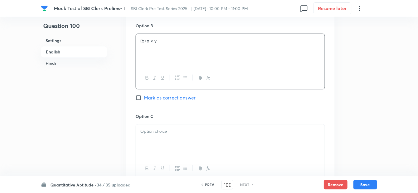
click at [192, 145] on div at bounding box center [230, 140] width 189 height 33
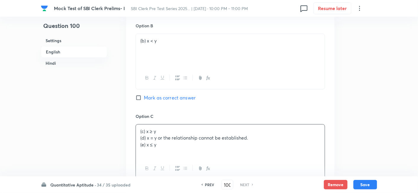
drag, startPoint x: 138, startPoint y: 137, endPoint x: 204, endPoint y: 164, distance: 71.1
click at [204, 164] on div "(c) x ≥ y (d) x = y or the relationship cannot be established. (e) x ≤ y" at bounding box center [231, 151] width 190 height 55
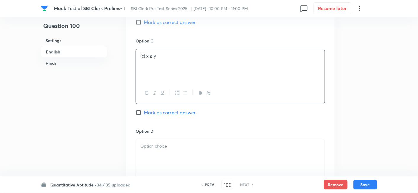
scroll to position [1341, 0]
click at [173, 156] on div at bounding box center [230, 155] width 189 height 33
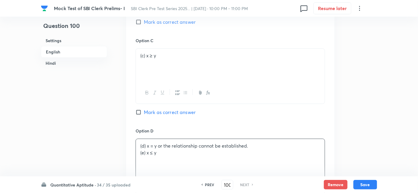
drag, startPoint x: 139, startPoint y: 150, endPoint x: 201, endPoint y: 164, distance: 63.7
click at [201, 164] on div "(d) x = y or the relationship cannot be established. (e) x ≤ y" at bounding box center [230, 155] width 189 height 33
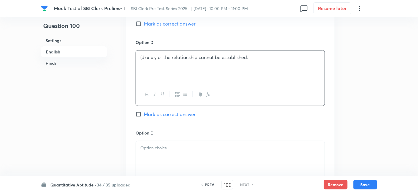
click at [201, 164] on div at bounding box center [230, 157] width 189 height 33
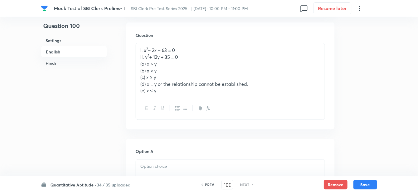
scroll to position [265, 0]
drag, startPoint x: 139, startPoint y: 64, endPoint x: 190, endPoint y: 115, distance: 71.8
click at [190, 115] on div "I. x 2 – 2x – 63 = 0 II. y 2 + 12y + 35 = 0 (a) x > y (b) x < y (c) x ≥ y (d) x…" at bounding box center [231, 81] width 190 height 76
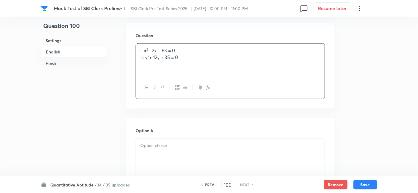
scroll to position [330, 0]
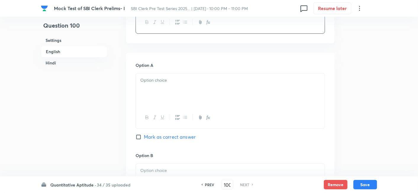
click at [147, 85] on div at bounding box center [230, 89] width 189 height 33
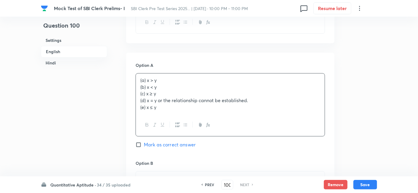
drag, startPoint x: 139, startPoint y: 86, endPoint x: 197, endPoint y: 136, distance: 76.3
click at [197, 136] on div "Option A (a) x > y (b) x < y (c) x ≥ y (d) x = y or the relationship cannot be …" at bounding box center [231, 111] width 190 height 98
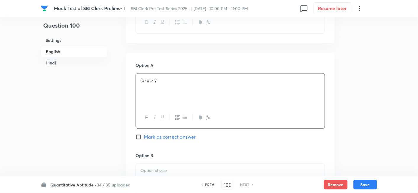
scroll to position [403, 0]
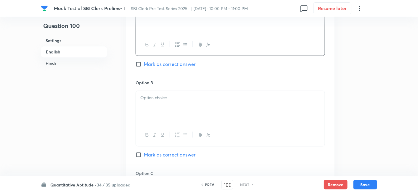
click at [155, 91] on div at bounding box center [230, 107] width 189 height 33
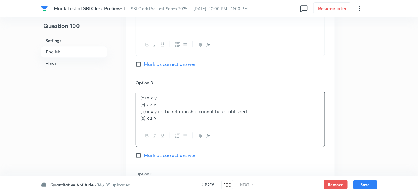
drag, startPoint x: 138, startPoint y: 105, endPoint x: 184, endPoint y: 139, distance: 57.2
click at [184, 139] on div "(b) x < y (c) x ≥ y (d) x = y or the relationship cannot be established. (e) x …" at bounding box center [231, 118] width 190 height 56
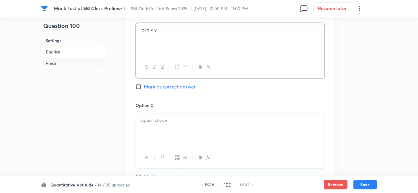
scroll to position [475, 0]
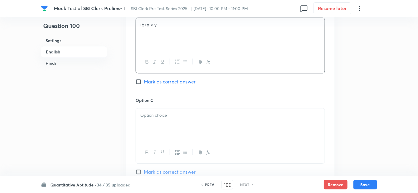
click at [147, 119] on div at bounding box center [230, 124] width 189 height 33
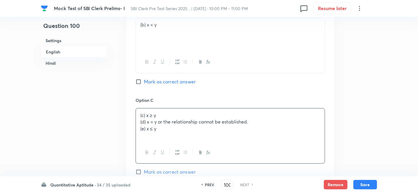
drag, startPoint x: 136, startPoint y: 122, endPoint x: 191, endPoint y: 150, distance: 62.1
click at [191, 150] on div "(c) x ≥ y (d) x = y or the relationship cannot be established. (e) x ≤ y" at bounding box center [231, 135] width 190 height 55
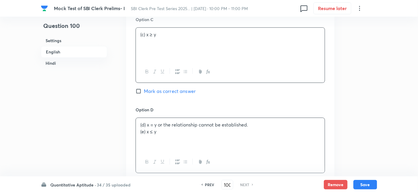
click at [159, 129] on div "(d) x = y or the relationship cannot be established. (e) x ≤ y" at bounding box center [230, 134] width 189 height 33
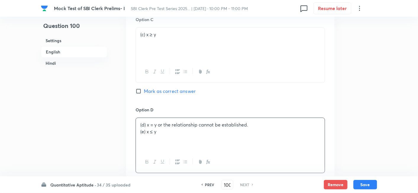
drag, startPoint x: 139, startPoint y: 129, endPoint x: 206, endPoint y: 147, distance: 69.3
click at [206, 147] on div "(d) x = y or the relationship cannot be established. (e) x ≤ y" at bounding box center [230, 134] width 189 height 33
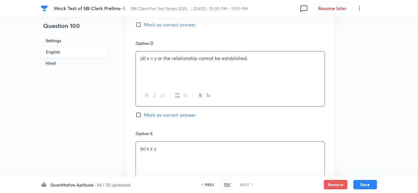
click at [206, 147] on p "(e) x ≤ y" at bounding box center [230, 148] width 180 height 7
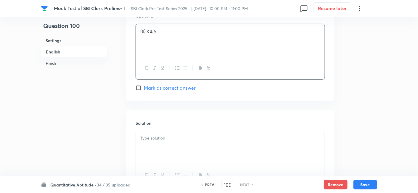
scroll to position [740, 0]
click at [224, 150] on div at bounding box center [230, 146] width 189 height 33
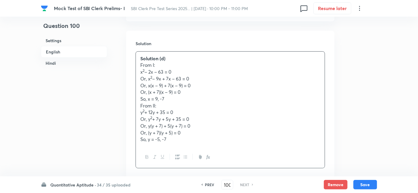
scroll to position [825, 0]
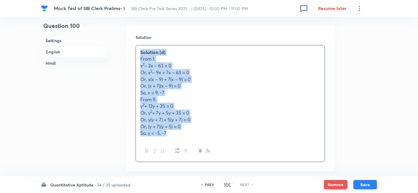
drag, startPoint x: 137, startPoint y: 49, endPoint x: 206, endPoint y: 152, distance: 122.8
click at [206, 152] on div "Solution (d) From I: x 2 – 2x – 63 = 0 Or, x 2 – 9x + 7x – 63 = 0 Or, x(x – 9) …" at bounding box center [231, 103] width 190 height 117
copy div "Solution (d) From I: x 2 – 2x – 63 = 0 Or, x 2 – 9x + 7x – 63 = 0 Or, x(x – 9) …"
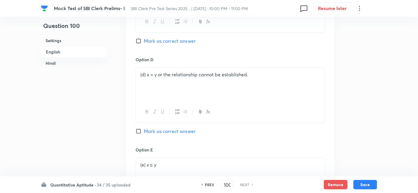
scroll to position [605, 0]
click at [184, 130] on span "Mark as correct answer" at bounding box center [170, 131] width 52 height 7
click at [144, 130] on input "Mark as correct answer" at bounding box center [140, 132] width 8 height 6
checkbox input "true"
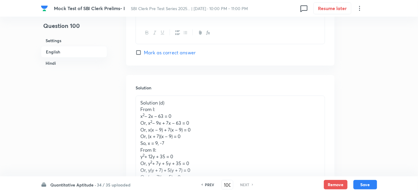
checkbox input "true"
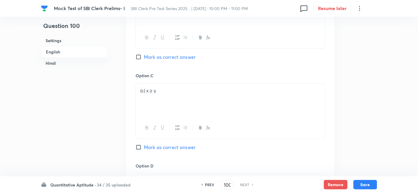
scroll to position [1639, 0]
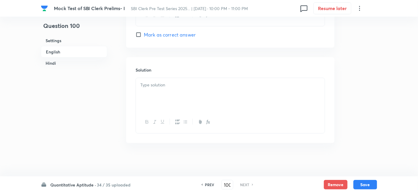
click at [168, 100] on div at bounding box center [230, 94] width 189 height 33
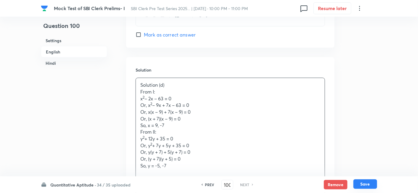
click at [363, 185] on button "Save" at bounding box center [366, 183] width 24 height 9
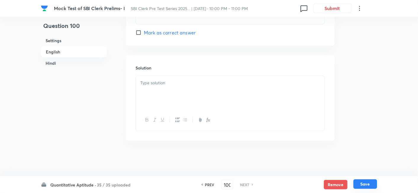
checkbox input "false"
checkbox input "true"
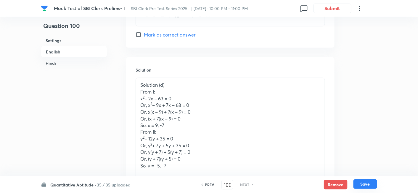
click at [363, 185] on button "Save" at bounding box center [366, 183] width 24 height 9
checkbox input "false"
checkbox input "true"
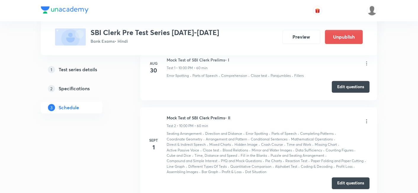
scroll to position [301, 0]
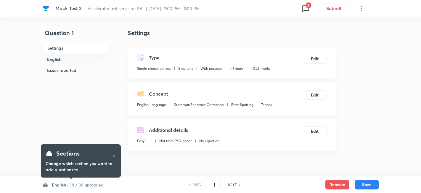
checkbox input "true"
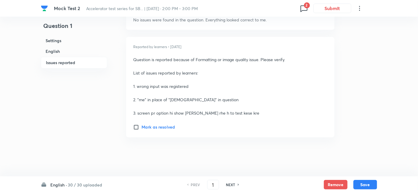
click at [81, 183] on h6 "30 / 30 uploaded" at bounding box center [85, 184] width 34 height 6
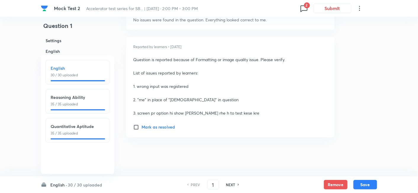
click at [57, 121] on div "Quantitative Aptitude 35 / 35 uploaded" at bounding box center [78, 130] width 64 height 24
type input "66"
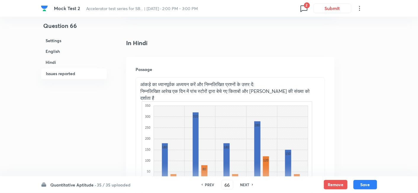
checkbox input "true"
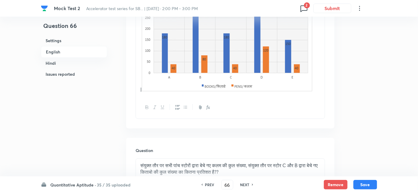
scroll to position [1164, 0]
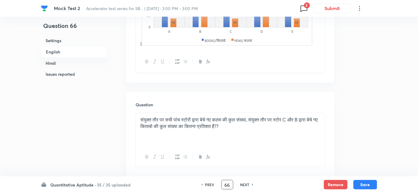
click at [231, 186] on input "66" at bounding box center [227, 184] width 11 height 10
type input "6"
type input "90"
checkbox input "false"
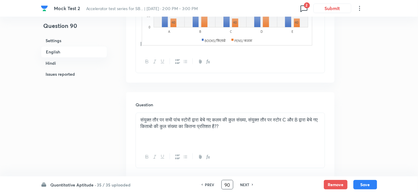
checkbox input "true"
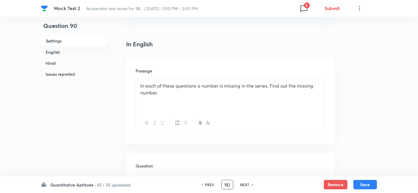
scroll to position [140, 0]
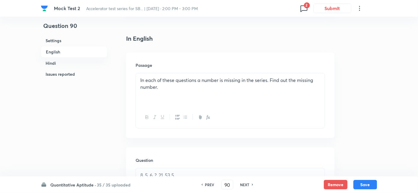
click at [249, 182] on h6 "NEXT" at bounding box center [245, 184] width 9 height 5
type input "91"
checkbox input "false"
checkbox input "true"
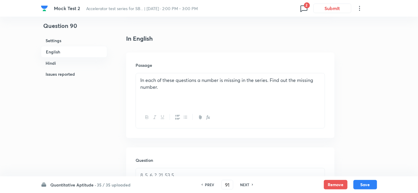
checkbox input "true"
click at [249, 182] on h6 "NEXT" at bounding box center [245, 184] width 9 height 5
type input "92"
checkbox input "false"
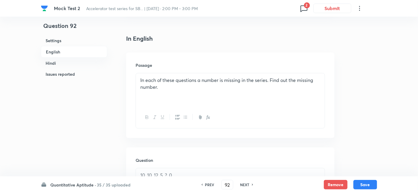
checkbox input "true"
click at [249, 182] on h6 "NEXT" at bounding box center [245, 184] width 9 height 5
type input "93"
checkbox input "false"
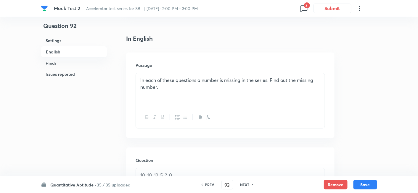
checkbox input "false"
checkbox input "true"
click at [249, 182] on h6 "NEXT" at bounding box center [245, 184] width 9 height 5
type input "94"
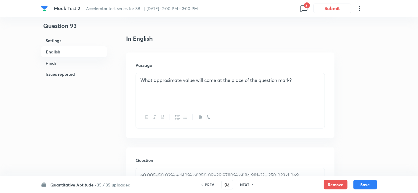
checkbox input "false"
checkbox input "true"
click at [249, 182] on h6 "NEXT" at bounding box center [245, 184] width 9 height 5
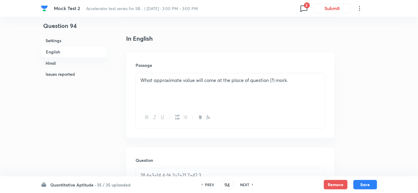
type input "95"
checkbox input "false"
checkbox input "true"
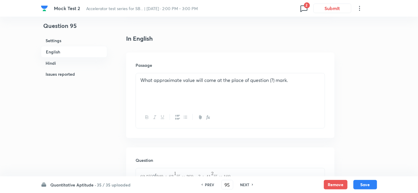
click at [249, 182] on h6 "NEXT" at bounding box center [245, 184] width 9 height 5
type input "96"
checkbox input "false"
checkbox input "true"
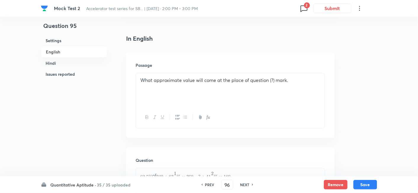
checkbox input "true"
click at [249, 182] on h6 "NEXT" at bounding box center [245, 184] width 9 height 5
type input "97"
checkbox input "false"
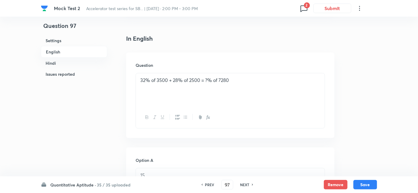
checkbox input "true"
click at [206, 186] on h6 "PREV" at bounding box center [209, 184] width 9 height 5
type input "96"
checkbox input "false"
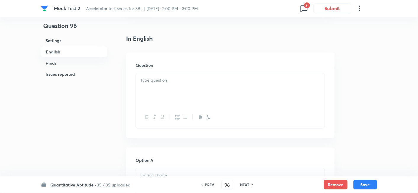
checkbox input "false"
checkbox input "true"
click at [206, 186] on h6 "PREV" at bounding box center [209, 184] width 9 height 5
type input "95"
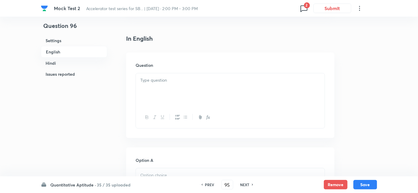
checkbox input "false"
checkbox input "true"
click at [206, 186] on h6 "PREV" at bounding box center [209, 184] width 9 height 5
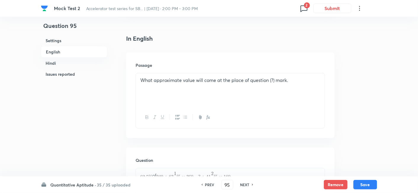
type input "94"
checkbox input "false"
checkbox input "true"
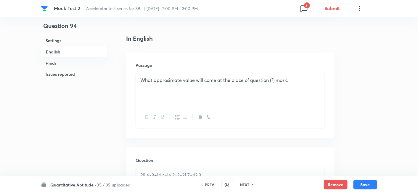
click at [206, 186] on h6 "PREV" at bounding box center [209, 184] width 9 height 5
type input "93"
checkbox input "false"
checkbox input "true"
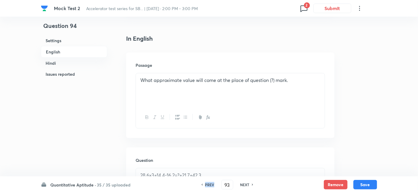
checkbox input "true"
click at [206, 186] on h6 "PREV" at bounding box center [209, 184] width 9 height 5
type input "92"
checkbox input "false"
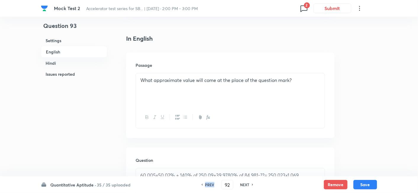
checkbox input "true"
click at [206, 186] on h6 "PREV" at bounding box center [209, 184] width 9 height 5
type input "91"
checkbox input "false"
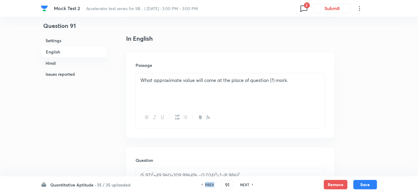
checkbox input "false"
checkbox input "true"
click at [206, 186] on h6 "PREV" at bounding box center [209, 184] width 9 height 5
type input "90"
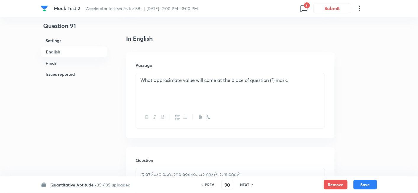
checkbox input "false"
checkbox input "true"
click at [206, 186] on h6 "PREV" at bounding box center [209, 184] width 9 height 5
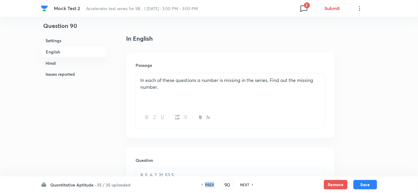
type input "89"
checkbox input "false"
checkbox input "true"
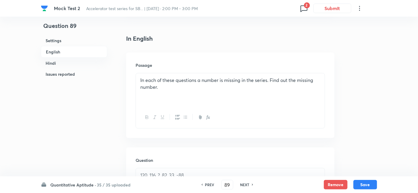
click at [206, 186] on h6 "PREV" at bounding box center [209, 184] width 9 height 5
type input "88"
checkbox input "false"
checkbox input "true"
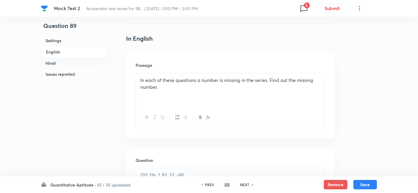
checkbox input "true"
click at [206, 186] on h6 "PREV" at bounding box center [209, 184] width 9 height 5
type input "87"
checkbox input "false"
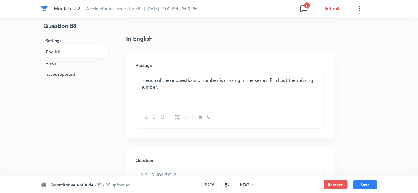
checkbox input "true"
click at [206, 186] on h6 "PREV" at bounding box center [209, 184] width 9 height 5
type input "86"
checkbox input "true"
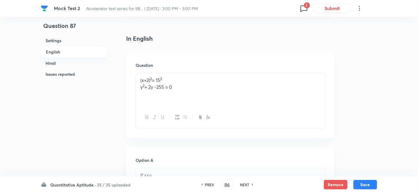
checkbox input "true"
click at [206, 186] on h6 "PREV" at bounding box center [209, 184] width 9 height 5
type input "85"
checkbox input "false"
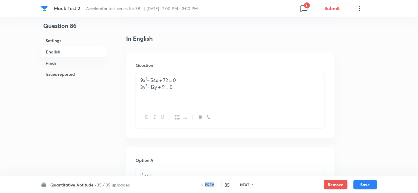
checkbox input "true"
click at [206, 186] on h6 "PREV" at bounding box center [209, 184] width 9 height 5
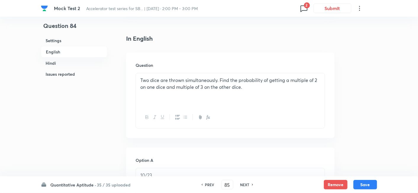
type input "84"
checkbox input "false"
checkbox input "true"
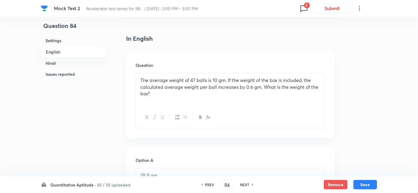
click at [243, 183] on h6 "NEXT" at bounding box center [245, 184] width 9 height 5
type input "85"
checkbox input "false"
checkbox input "true"
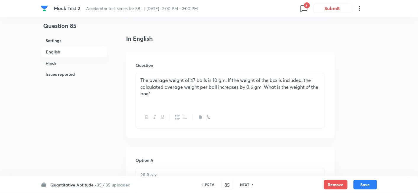
checkbox input "true"
click at [243, 183] on h6 "NEXT" at bounding box center [245, 184] width 9 height 5
type input "86"
checkbox input "false"
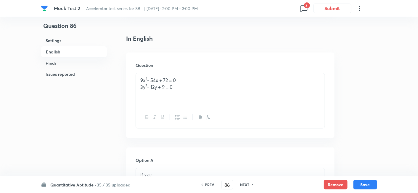
checkbox input "true"
click at [211, 183] on h6 "PREV" at bounding box center [209, 184] width 9 height 5
type input "85"
checkbox input "false"
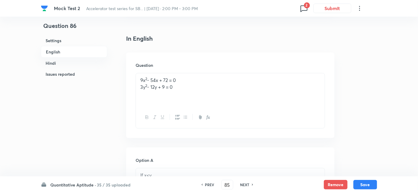
checkbox input "false"
checkbox input "true"
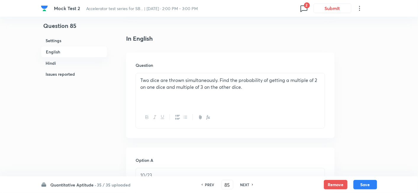
click at [241, 186] on h6 "NEXT" at bounding box center [245, 184] width 9 height 5
type input "86"
checkbox input "false"
checkbox input "true"
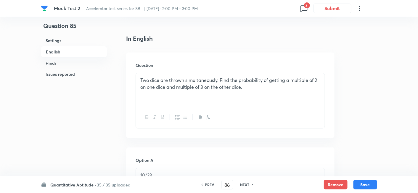
checkbox input "true"
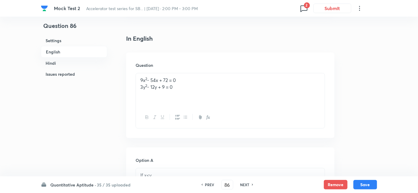
click at [241, 186] on h6 "NEXT" at bounding box center [245, 184] width 9 height 5
type input "87"
checkbox input "false"
checkbox input "true"
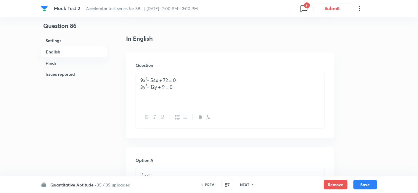
checkbox input "true"
click at [241, 186] on h6 "NEXT" at bounding box center [245, 184] width 9 height 5
type input "88"
checkbox input "false"
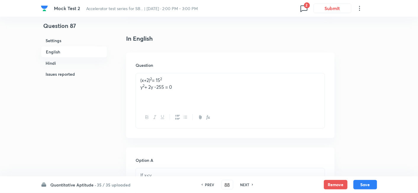
checkbox input "true"
click at [210, 182] on h6 "PREV" at bounding box center [209, 184] width 9 height 5
type input "87"
checkbox input "false"
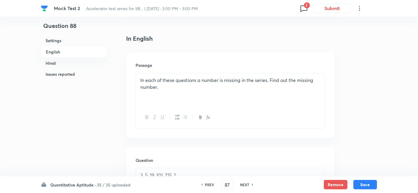
checkbox input "false"
checkbox input "true"
click at [210, 182] on h6 "PREV" at bounding box center [209, 184] width 9 height 5
type input "86"
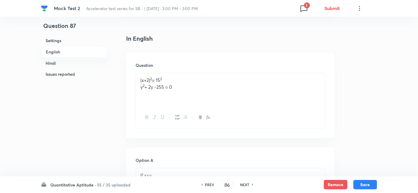
checkbox input "false"
checkbox input "true"
drag, startPoint x: 139, startPoint y: 78, endPoint x: 237, endPoint y: 114, distance: 104.9
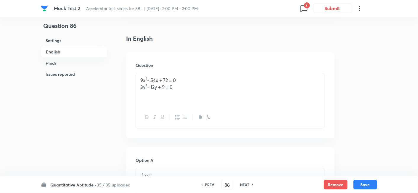
click at [237, 114] on div "9x 2 - 54x + 72 = 0 3y 2 - 12y + 9 = 0" at bounding box center [231, 100] width 190 height 55
copy div "9x 2 - 54x + 72 = 0 3y 2 - 12y + 9 = 0"
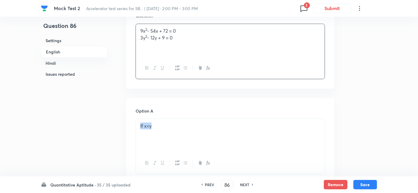
drag, startPoint x: 186, startPoint y: 124, endPoint x: 104, endPoint y: 142, distance: 83.8
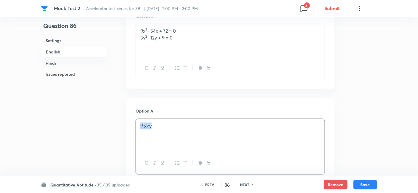
copy p "If x<y"
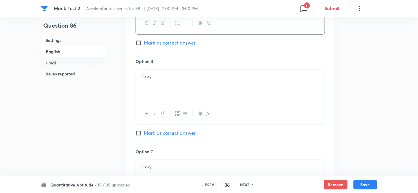
scroll to position [331, 0]
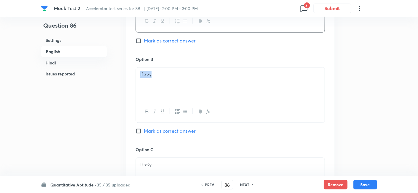
drag, startPoint x: 177, startPoint y: 90, endPoint x: 121, endPoint y: 90, distance: 56.3
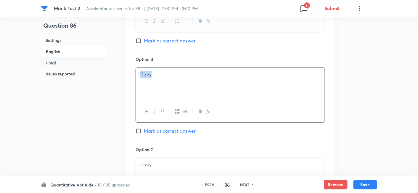
copy p "If x>y"
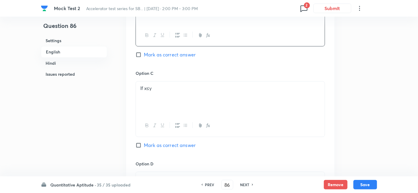
scroll to position [408, 0]
drag, startPoint x: 182, startPoint y: 98, endPoint x: 121, endPoint y: 108, distance: 61.6
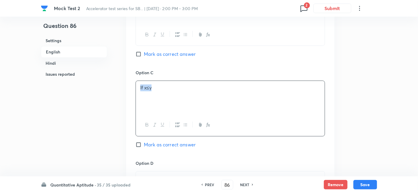
copy p "If x≤y"
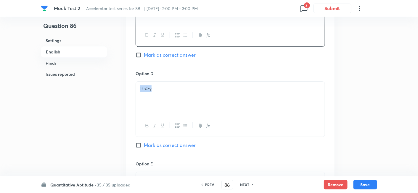
drag, startPoint x: 197, startPoint y: 90, endPoint x: 114, endPoint y: 111, distance: 84.9
copy p "If x≥y"
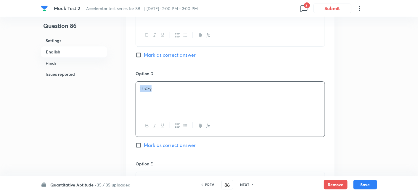
scroll to position [608, 0]
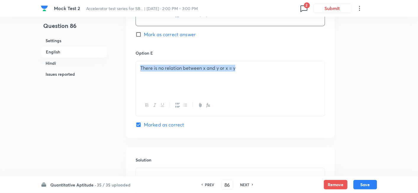
drag, startPoint x: 255, startPoint y: 72, endPoint x: 111, endPoint y: 86, distance: 144.7
copy p "There is no relation between x and y or x = y"
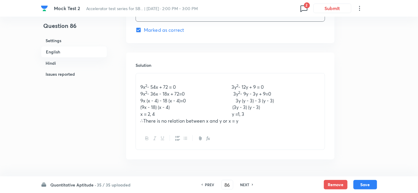
scroll to position [703, 0]
drag, startPoint x: 138, startPoint y: 85, endPoint x: 284, endPoint y: 121, distance: 150.6
click at [284, 121] on div "9x 2 - 54x + 72 = 0 3y 2 - 12y + 9 = 0 9x 2 - 36x - 18x + 72=0 3y 2 - 9y - 3y +…" at bounding box center [230, 100] width 189 height 54
copy div "9x 2 - 54x + 72 = 0 3y 2 - 12y + 9 = 0 9x 2 - 36x - 18x + 72=0 3y 2 - 9y - 3y +…"
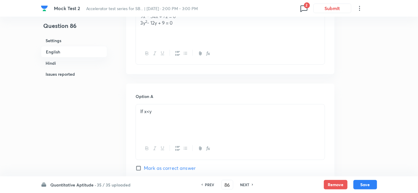
scroll to position [916, 0]
drag, startPoint x: 191, startPoint y: 122, endPoint x: 120, endPoint y: 129, distance: 71.8
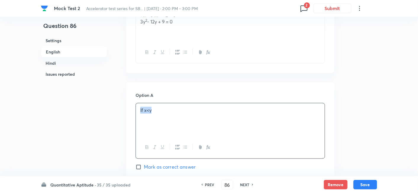
copy p "If x<y"
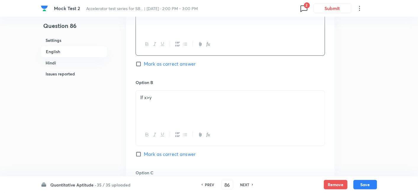
scroll to position [1020, 0]
drag, startPoint x: 181, startPoint y: 100, endPoint x: 102, endPoint y: 112, distance: 79.4
copy p "If x>y"
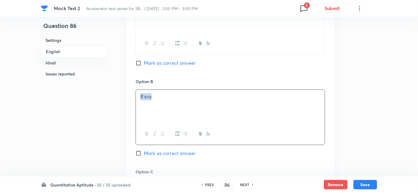
scroll to position [1150, 0]
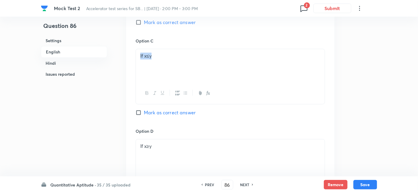
drag, startPoint x: 205, startPoint y: 61, endPoint x: 102, endPoint y: 56, distance: 102.6
copy p "If x≤y"
drag, startPoint x: 172, startPoint y: 143, endPoint x: 120, endPoint y: 147, distance: 51.6
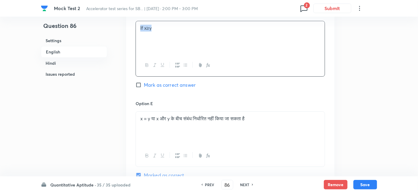
scroll to position [1272, 0]
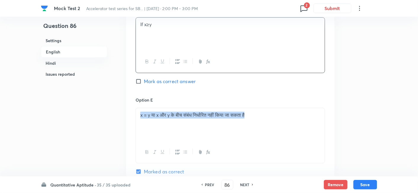
drag, startPoint x: 269, startPoint y: 112, endPoint x: 87, endPoint y: 125, distance: 182.6
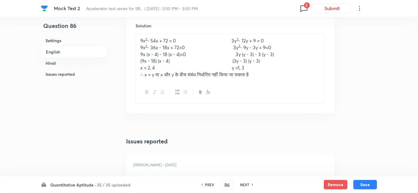
scroll to position [1453, 0]
drag, startPoint x: 137, startPoint y: 40, endPoint x: 313, endPoint y: 83, distance: 181.5
click at [313, 83] on div "9x 2 - 54x + 72 = 0 3y 2 - 12y + 9 = 0 9x 2 - 36x - 18x + 72=0 3y 2 - 9y - 3y +…" at bounding box center [231, 68] width 190 height 70
click at [248, 185] on h6 "NEXT" at bounding box center [245, 184] width 9 height 5
type input "87"
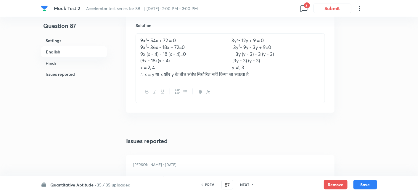
checkbox input "false"
checkbox input "true"
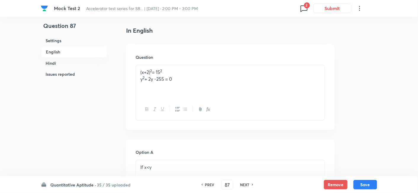
scroll to position [148, 0]
drag, startPoint x: 210, startPoint y: 86, endPoint x: 97, endPoint y: 65, distance: 114.6
drag, startPoint x: 192, startPoint y: 169, endPoint x: 105, endPoint y: 157, distance: 87.4
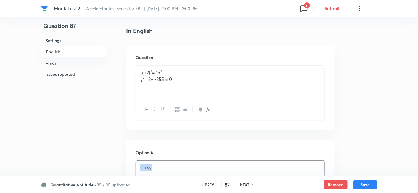
scroll to position [268, 0]
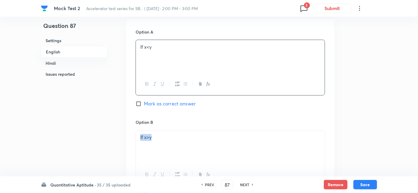
drag, startPoint x: 192, startPoint y: 144, endPoint x: 120, endPoint y: 155, distance: 73.1
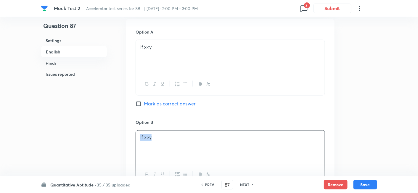
scroll to position [422, 0]
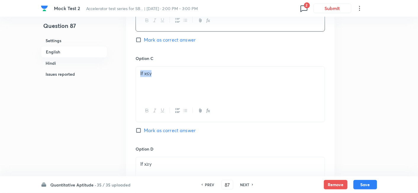
drag, startPoint x: 197, startPoint y: 92, endPoint x: 74, endPoint y: 100, distance: 123.2
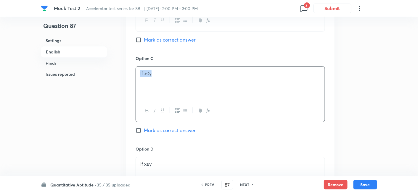
scroll to position [461, 0]
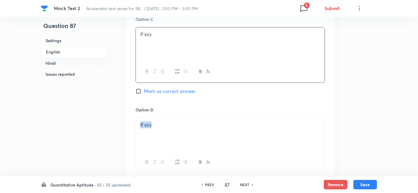
drag, startPoint x: 177, startPoint y: 138, endPoint x: 111, endPoint y: 141, distance: 66.4
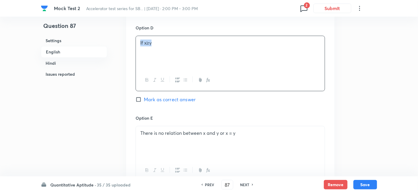
scroll to position [543, 0]
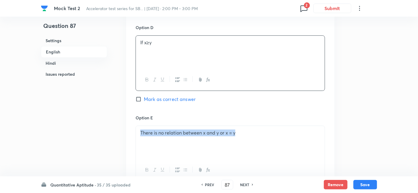
drag, startPoint x: 252, startPoint y: 125, endPoint x: 92, endPoint y: 152, distance: 162.2
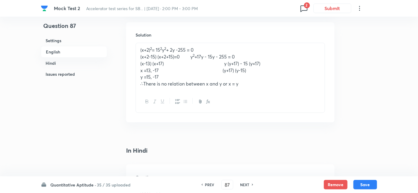
scroll to position [733, 0]
drag, startPoint x: 137, startPoint y: 49, endPoint x: 299, endPoint y: 93, distance: 167.9
click at [299, 93] on div "(x+2) 2 = 15 2 y 2 + 2y -255 = 0 (x+2-15) (x+2+15)=0 y 2 +17y - 15y - 255 = 0 (…" at bounding box center [231, 77] width 190 height 70
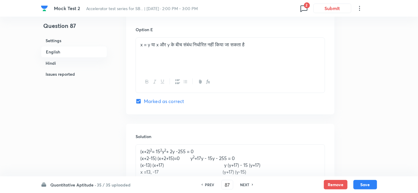
scroll to position [1333, 0]
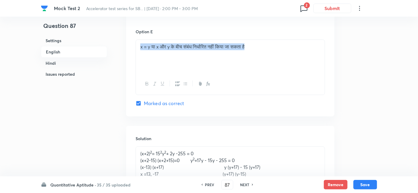
drag, startPoint x: 267, startPoint y: 46, endPoint x: 96, endPoint y: 53, distance: 171.0
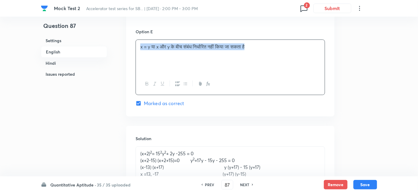
scroll to position [1419, 0]
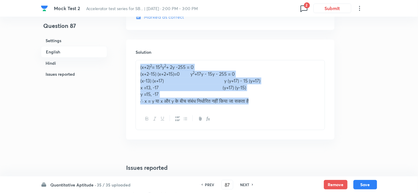
drag, startPoint x: 137, startPoint y: 66, endPoint x: 310, endPoint y: 111, distance: 178.9
click at [310, 111] on div "(x+2) 2 = 15 2 y 2 + 2y -255 = 0 (x+2-15) (x+2+15)=0 y 2 +17y - 15y - 255 = 0 (…" at bounding box center [231, 95] width 190 height 70
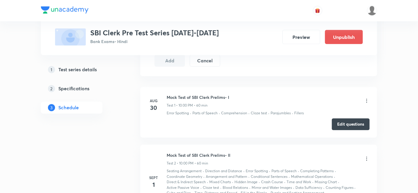
click at [365, 102] on icon at bounding box center [367, 101] width 6 height 6
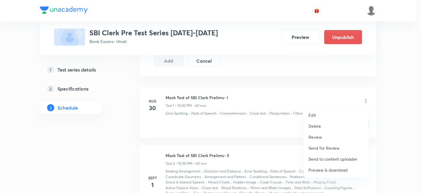
click at [333, 112] on li "Edit" at bounding box center [336, 114] width 65 height 11
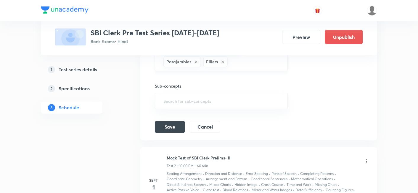
click at [258, 61] on input "text" at bounding box center [255, 61] width 52 height 11
type input "time"
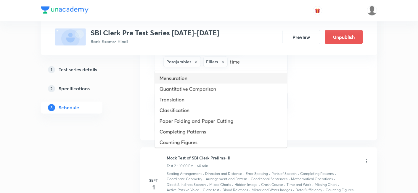
click at [240, 74] on li "Mensuration" at bounding box center [221, 78] width 132 height 11
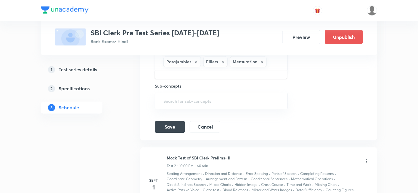
click at [278, 64] on input "text" at bounding box center [274, 61] width 12 height 11
type input "time"
click at [259, 76] on li "Time, Distance and Speed" at bounding box center [221, 78] width 132 height 11
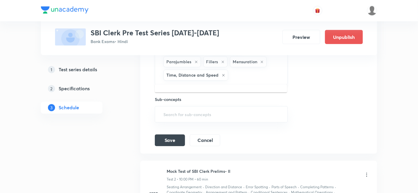
click at [259, 75] on input "text" at bounding box center [255, 75] width 51 height 11
type input "tim"
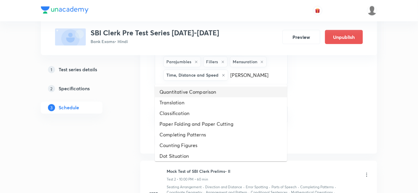
click at [241, 94] on li "Quantitative Comparison" at bounding box center [221, 91] width 132 height 11
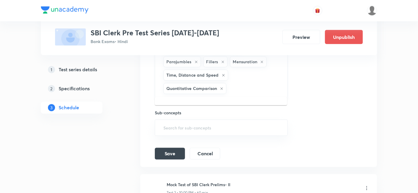
click at [248, 87] on input "text" at bounding box center [254, 88] width 52 height 11
type input "time"
click at [233, 104] on li "Time and Work" at bounding box center [221, 104] width 132 height 11
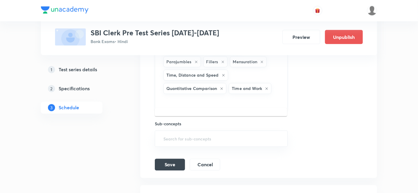
click at [258, 95] on input "text" at bounding box center [221, 100] width 118 height 11
type input "profi"
click at [230, 113] on li "Profit Loss" at bounding box center [221, 115] width 132 height 11
click at [243, 102] on input "text" at bounding box center [239, 101] width 83 height 11
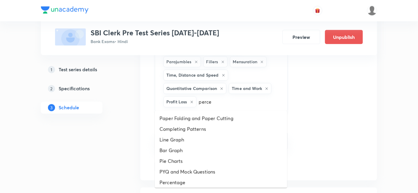
type input "percen"
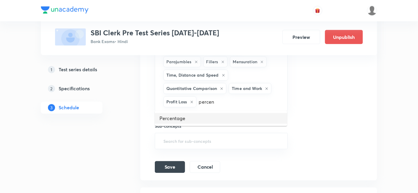
click at [220, 117] on li "Percentage" at bounding box center [221, 118] width 132 height 11
click at [263, 105] on input "text" at bounding box center [257, 101] width 45 height 11
type input "a"
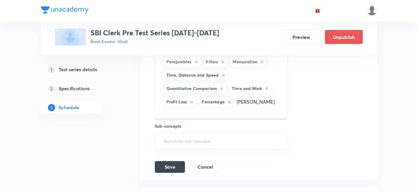
scroll to position [335, 0]
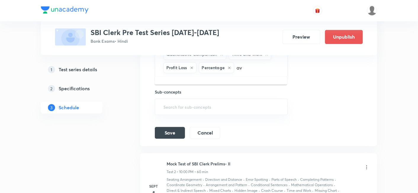
type input "a"
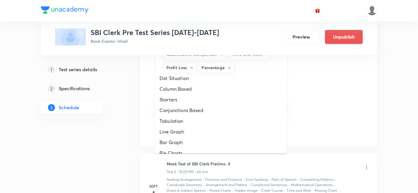
scroll to position [112, 0]
click at [246, 139] on li "Bar Graph" at bounding box center [221, 142] width 132 height 11
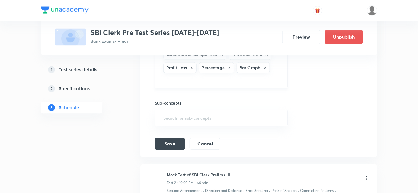
scroll to position [338, 0]
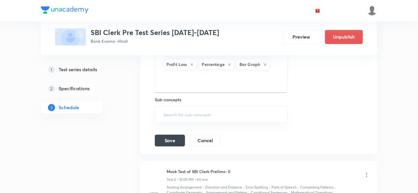
click at [222, 74] on input "text" at bounding box center [221, 76] width 118 height 11
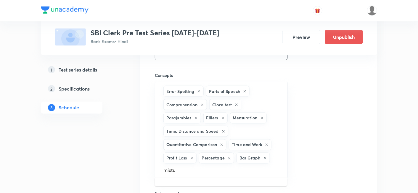
scroll to position [246, 0]
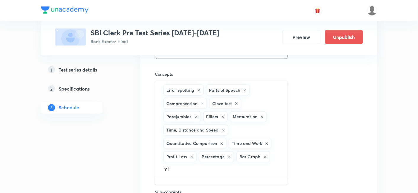
type input "m"
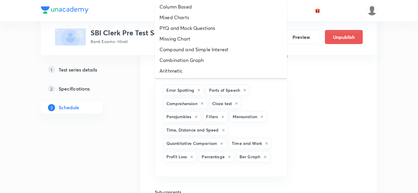
scroll to position [57, 0]
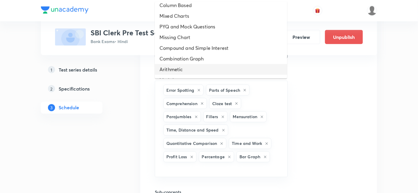
click at [193, 68] on li "Arithmetic" at bounding box center [221, 69] width 132 height 11
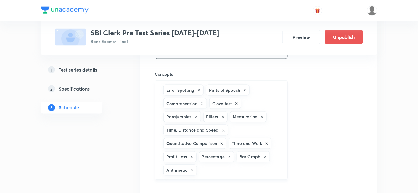
click at [227, 170] on input "text" at bounding box center [239, 169] width 82 height 11
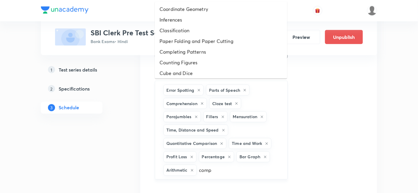
type input "compo"
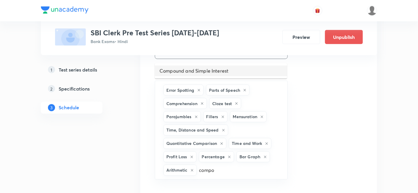
click at [191, 70] on li "Compound and Simple Interest" at bounding box center [221, 70] width 132 height 11
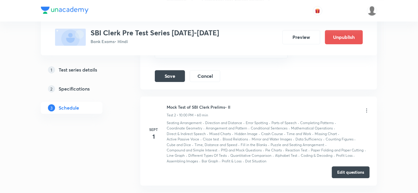
scroll to position [416, 0]
click at [169, 77] on button "Save" at bounding box center [170, 75] width 30 height 12
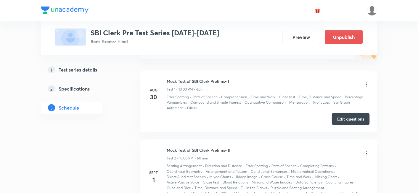
scroll to position [83, 0]
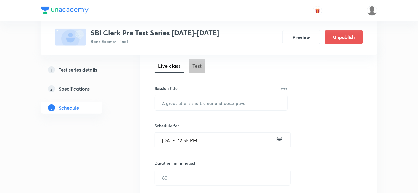
click at [200, 69] on span "Test" at bounding box center [197, 65] width 9 height 7
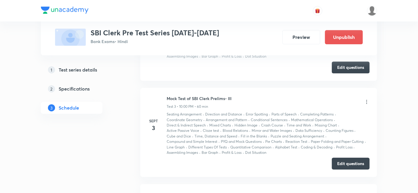
scroll to position [486, 0]
